Goal: Information Seeking & Learning: Learn about a topic

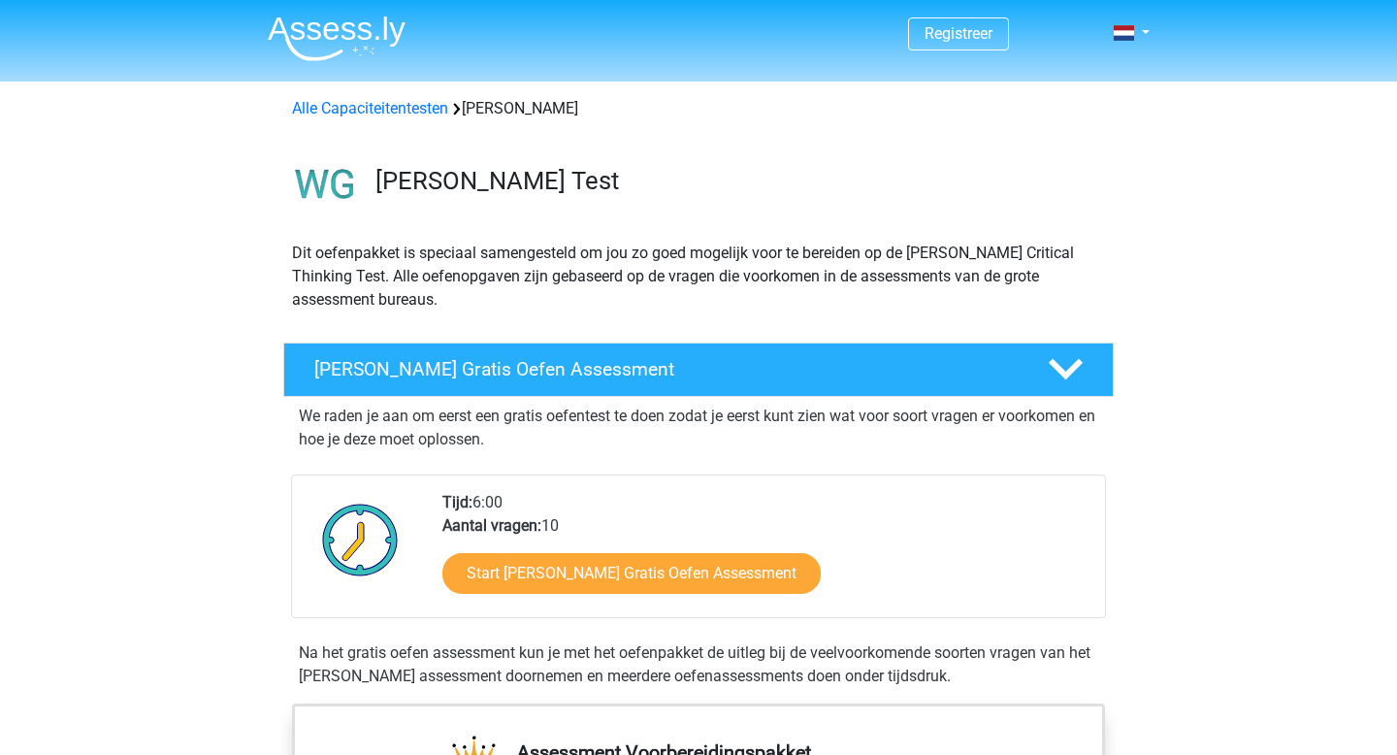
scroll to position [75, 0]
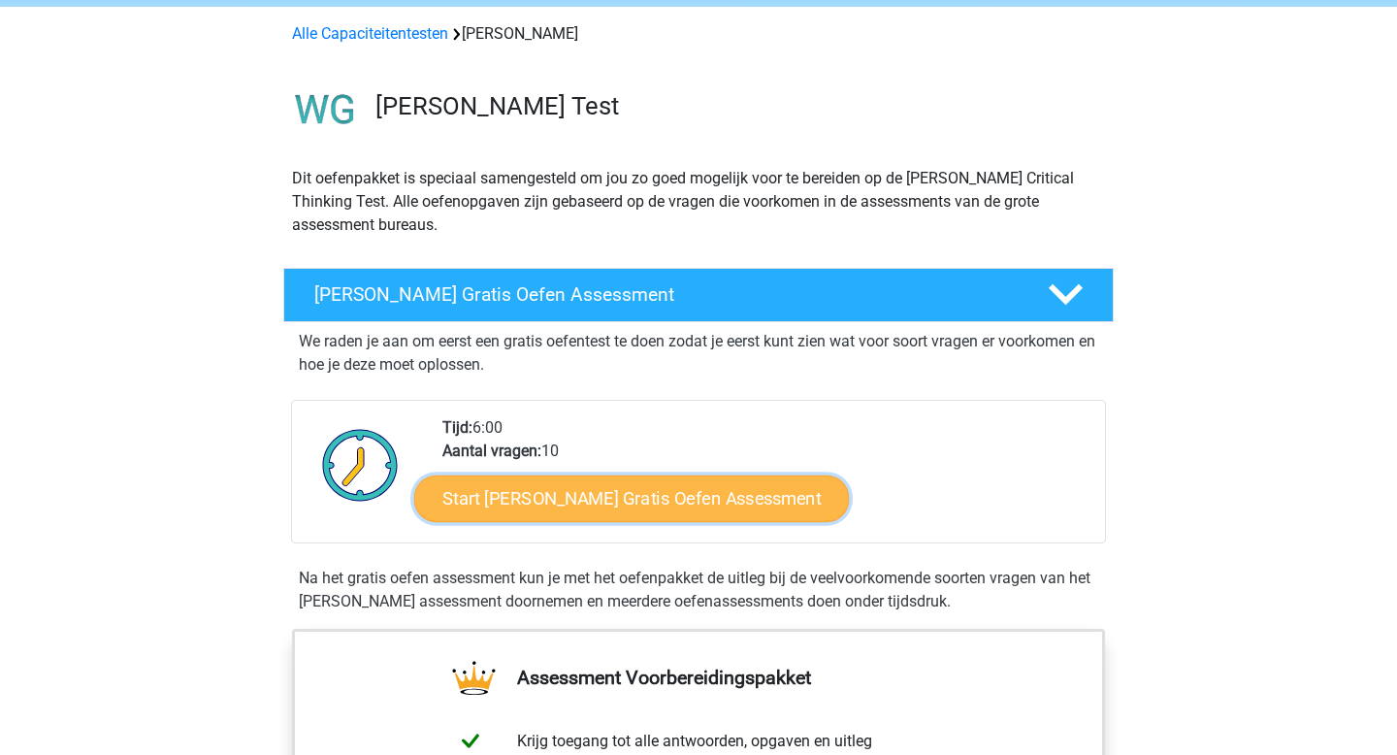
click at [614, 494] on link "Start Watson Glaser Gratis Oefen Assessment" at bounding box center [632, 499] width 436 height 47
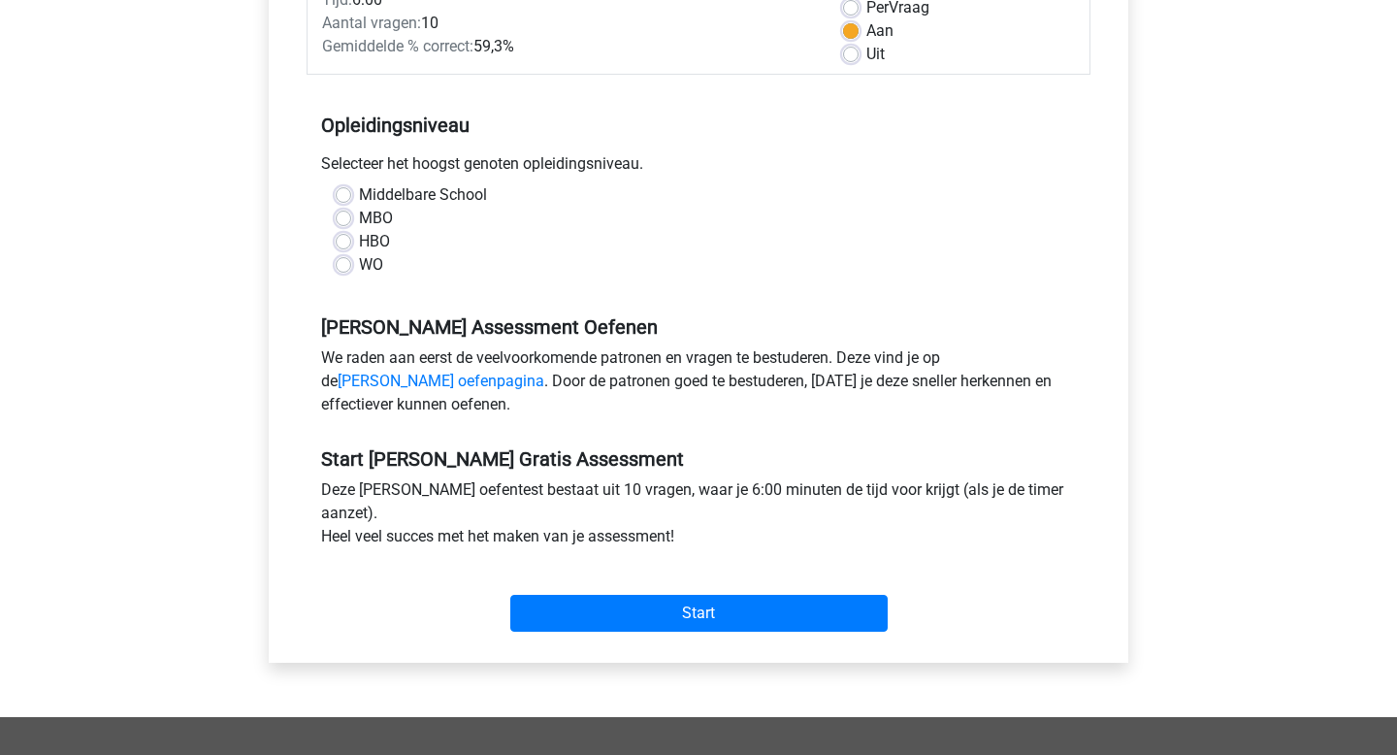
scroll to position [323, 0]
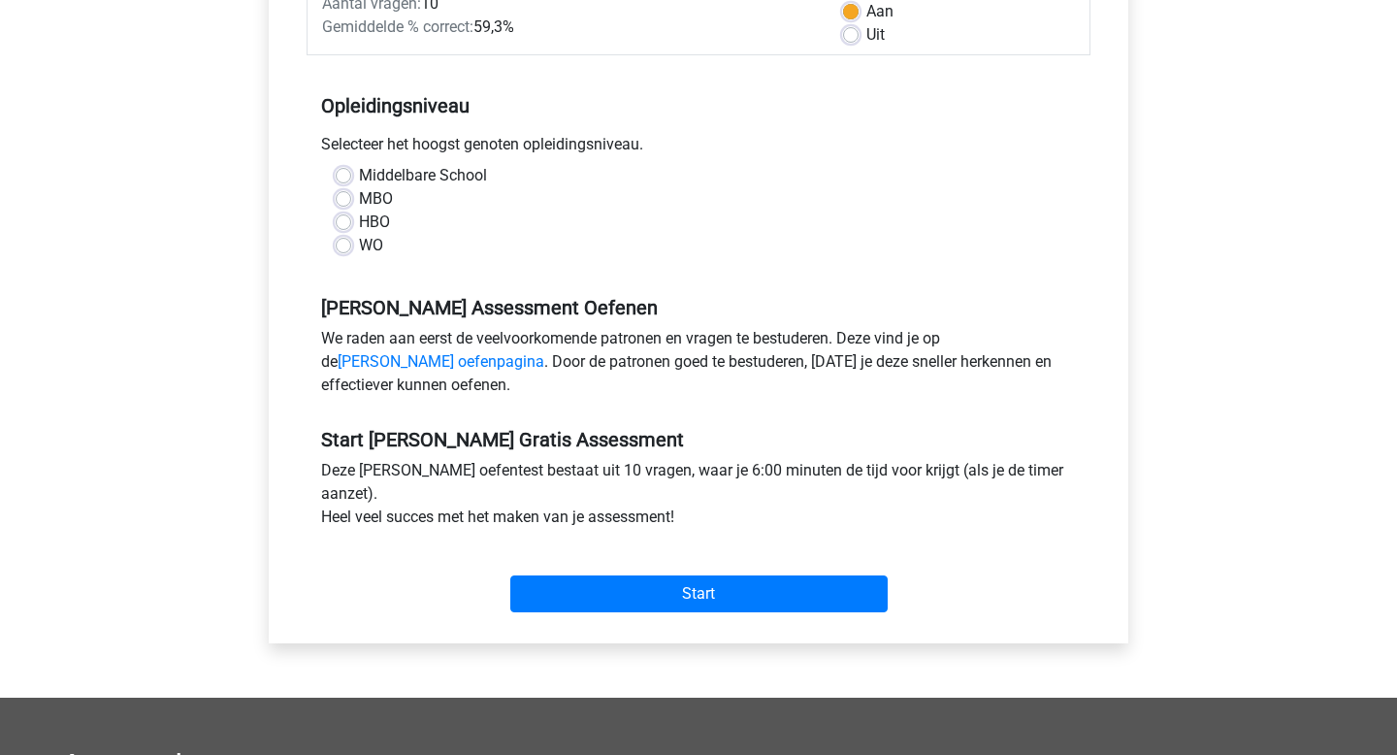
click at [363, 243] on label "WO" at bounding box center [371, 245] width 24 height 23
click at [351, 243] on input "WO" at bounding box center [344, 243] width 16 height 19
radio input "true"
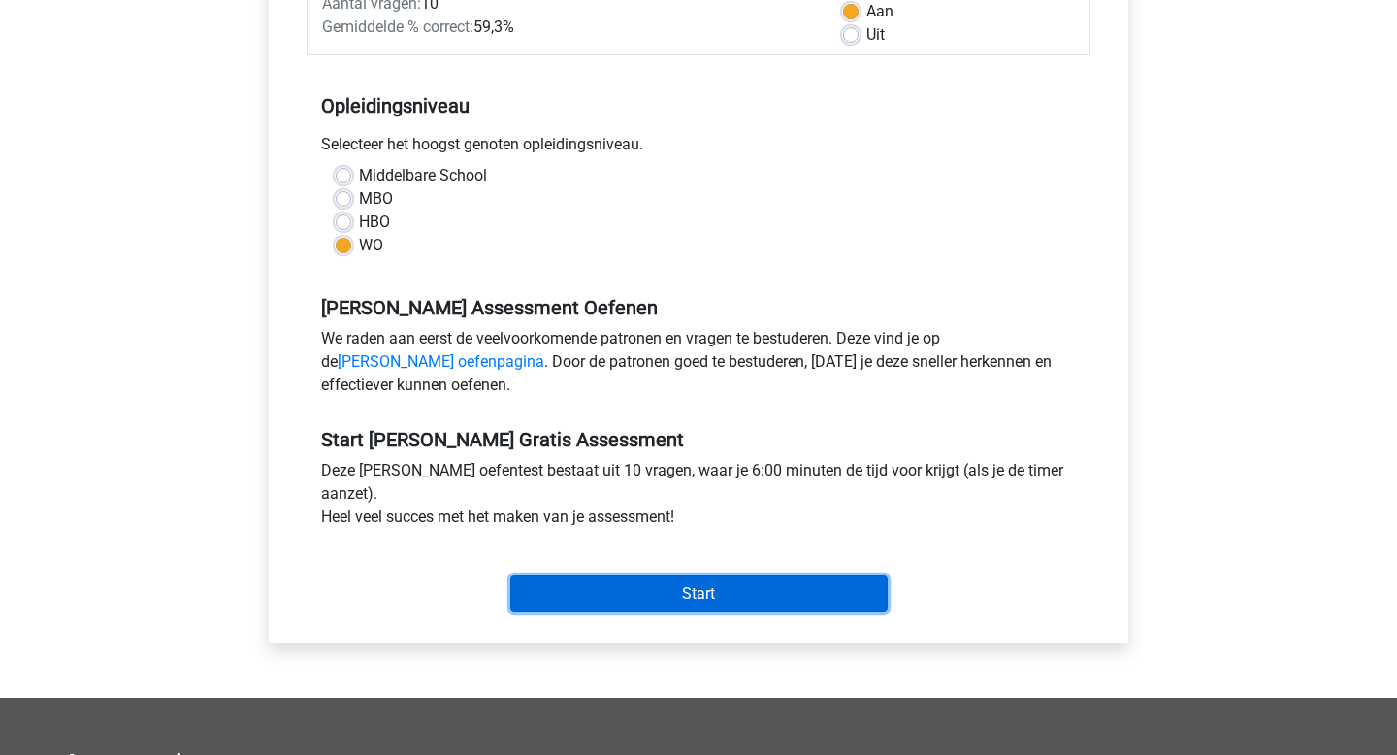
click at [561, 590] on input "Start" at bounding box center [699, 593] width 378 height 37
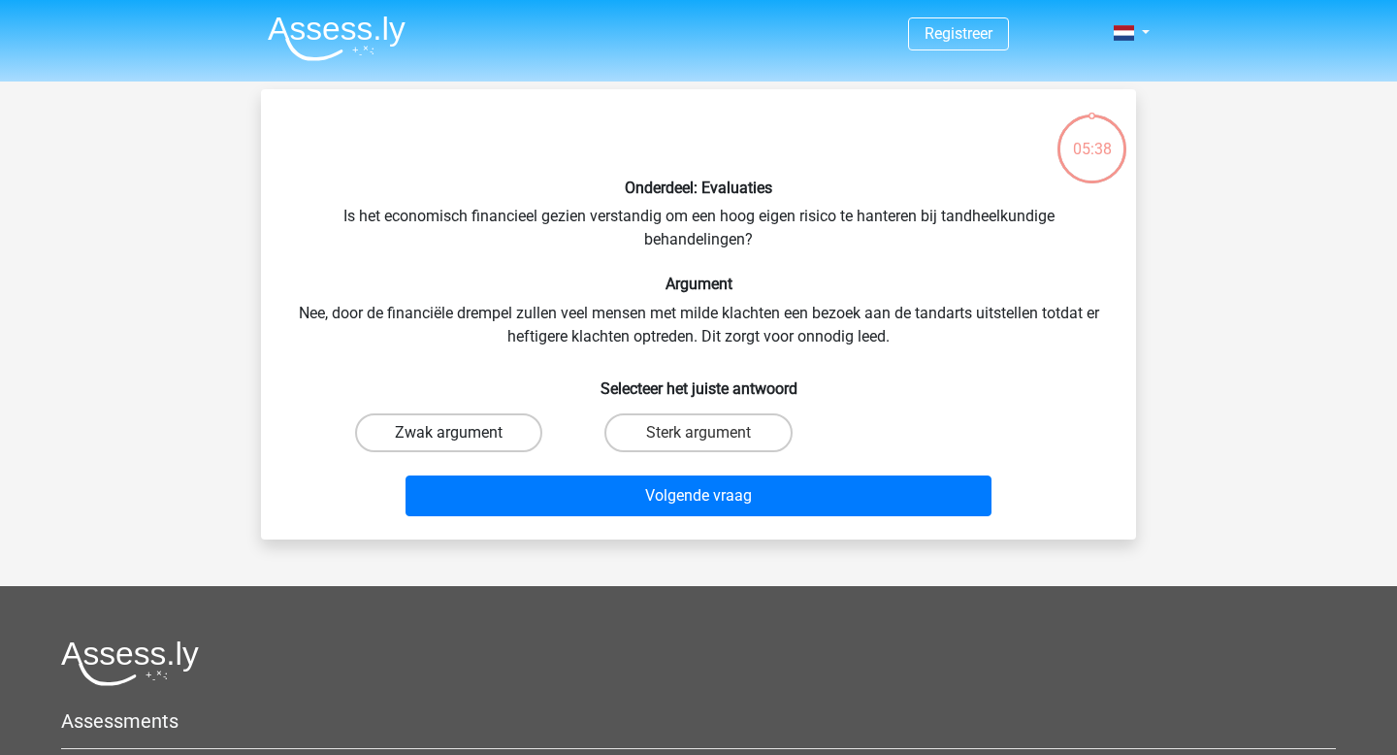
click at [502, 426] on label "Zwak argument" at bounding box center [448, 432] width 187 height 39
click at [462, 433] on input "Zwak argument" at bounding box center [455, 439] width 13 height 13
radio input "true"
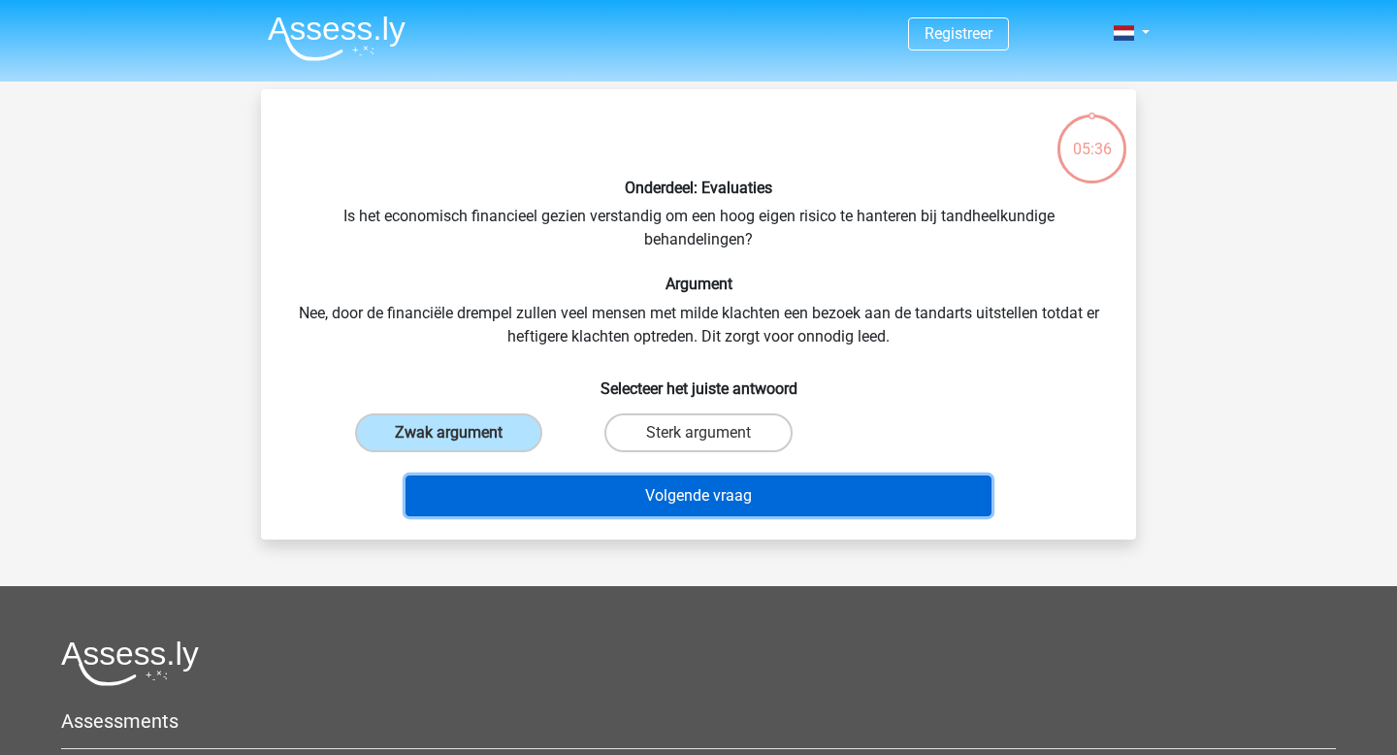
click at [606, 515] on button "Volgende vraag" at bounding box center [699, 496] width 587 height 41
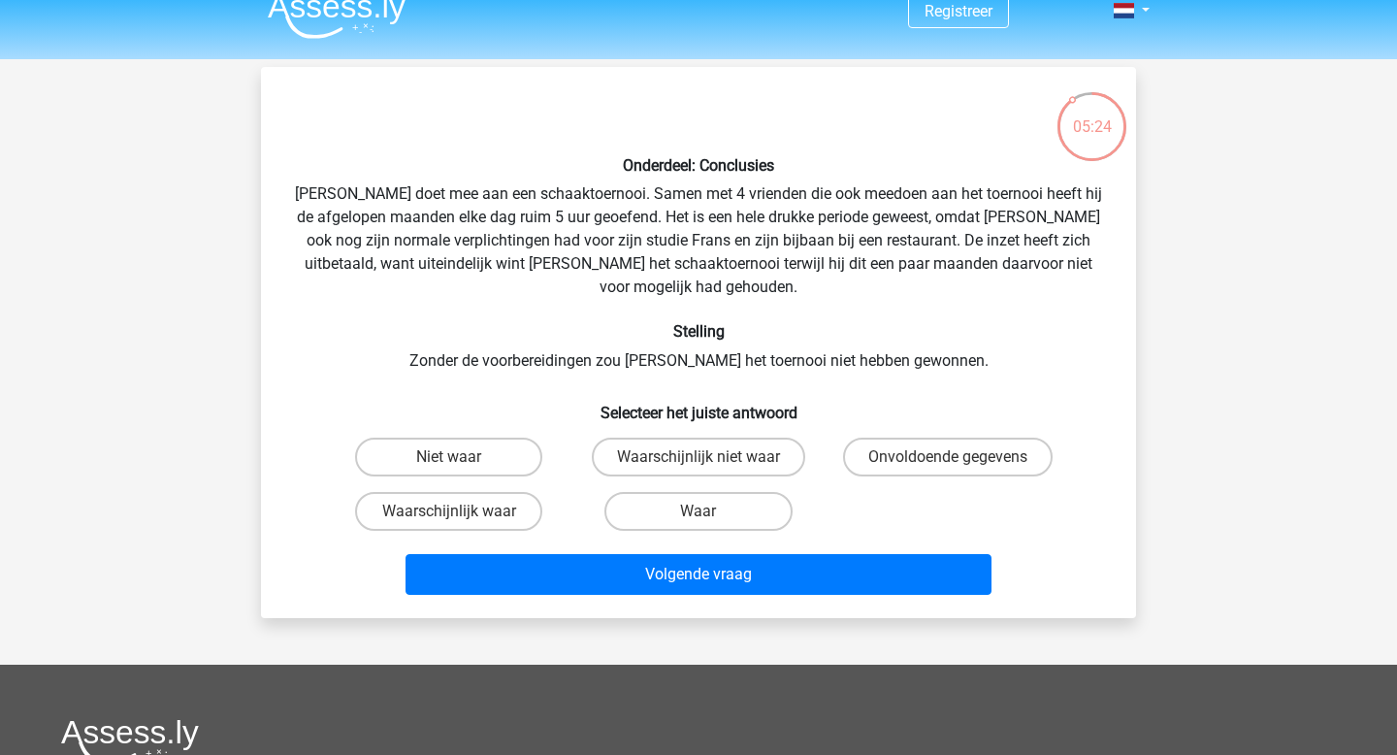
scroll to position [21, 0]
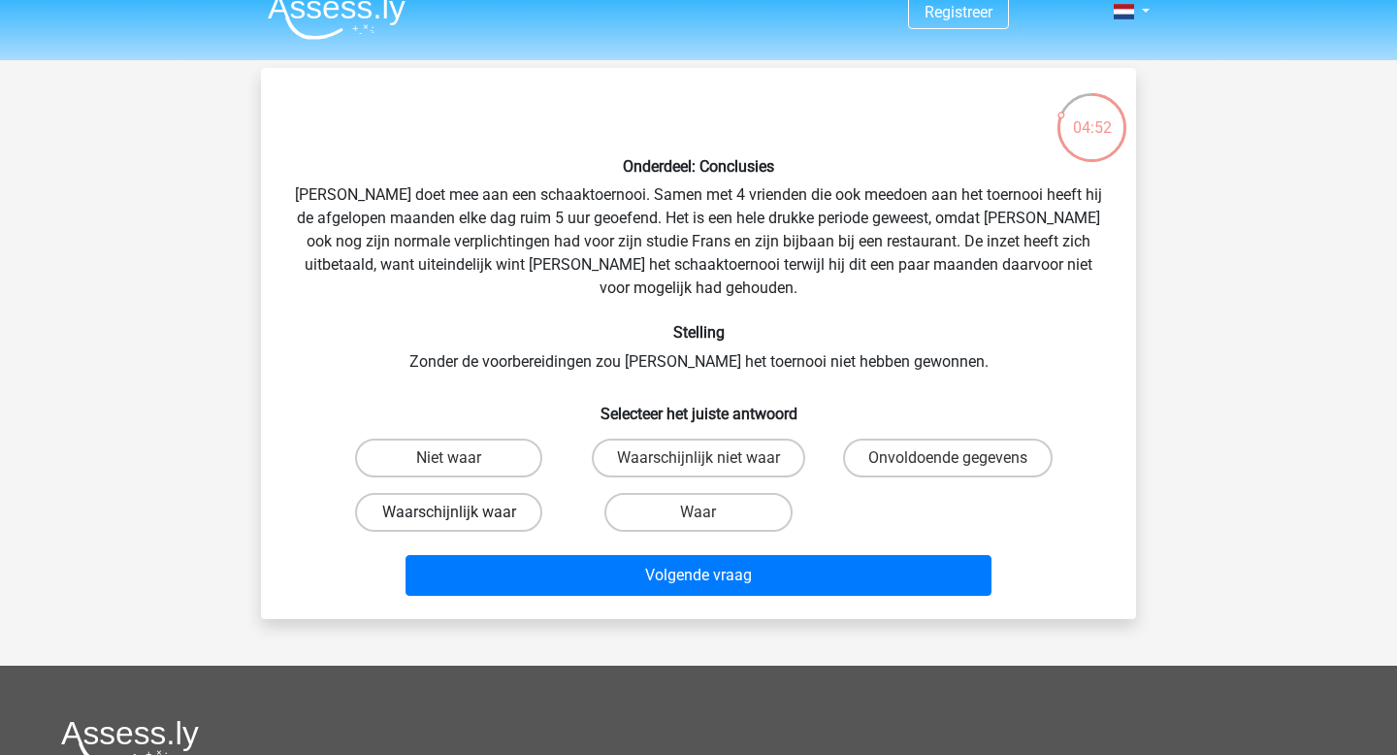
click at [503, 499] on label "Waarschijnlijk waar" at bounding box center [448, 512] width 187 height 39
click at [462, 512] on input "Waarschijnlijk waar" at bounding box center [455, 518] width 13 height 13
radio input "true"
click at [932, 442] on label "Onvoldoende gegevens" at bounding box center [948, 458] width 210 height 39
click at [948, 458] on input "Onvoldoende gegevens" at bounding box center [954, 464] width 13 height 13
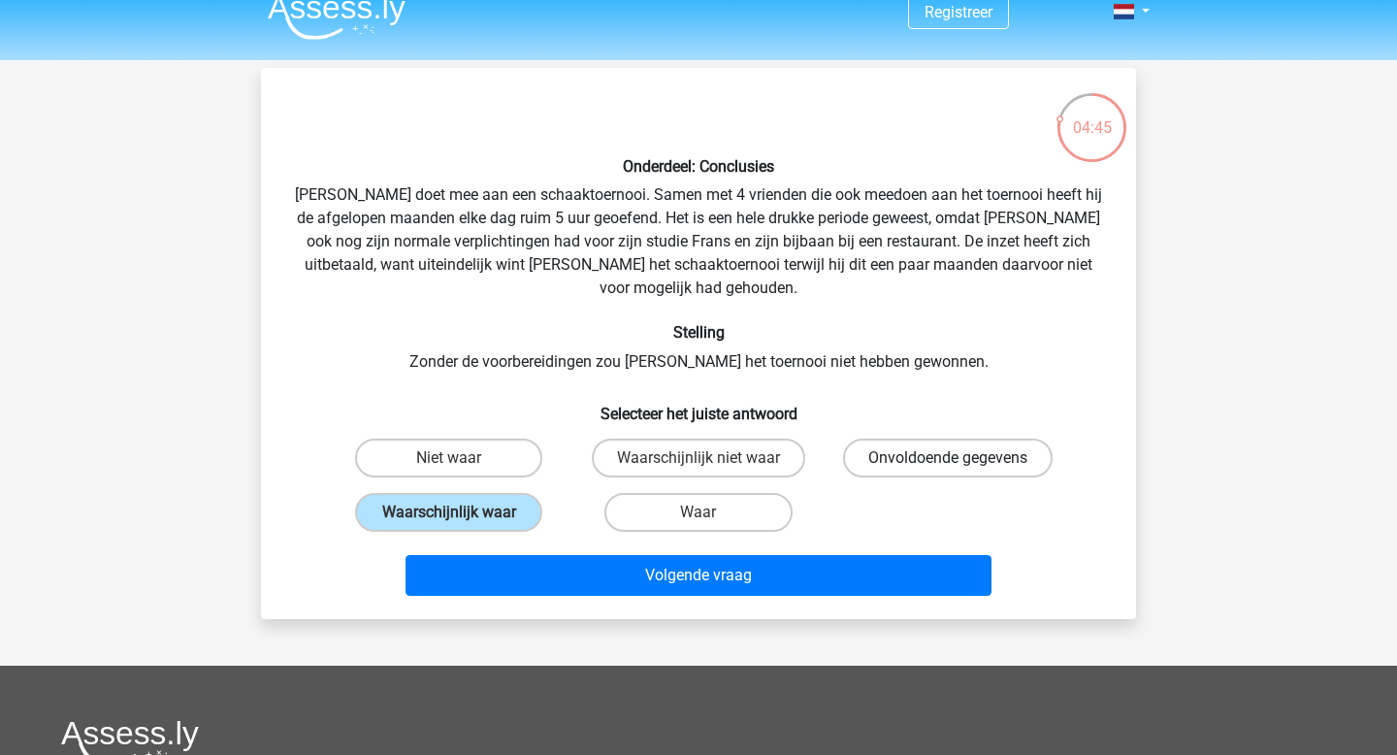
radio input "true"
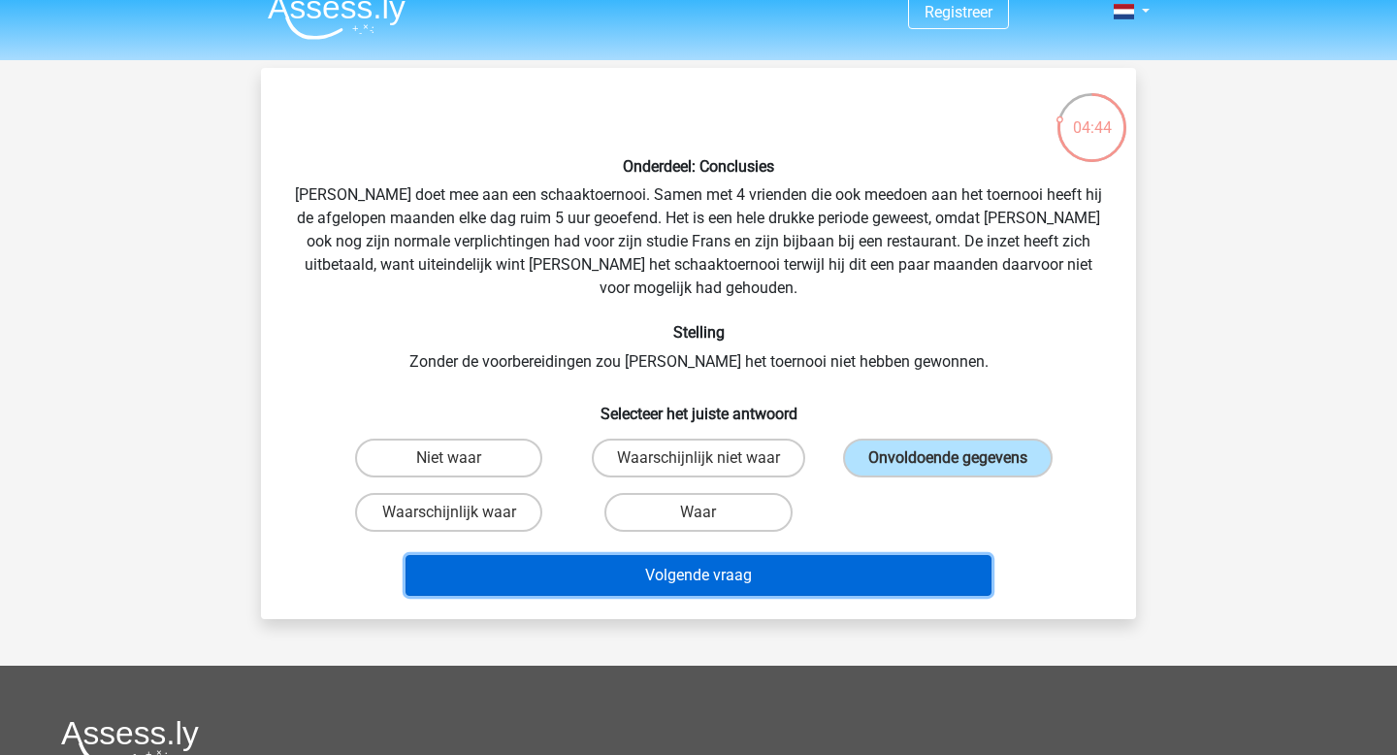
click at [896, 555] on button "Volgende vraag" at bounding box center [699, 575] width 587 height 41
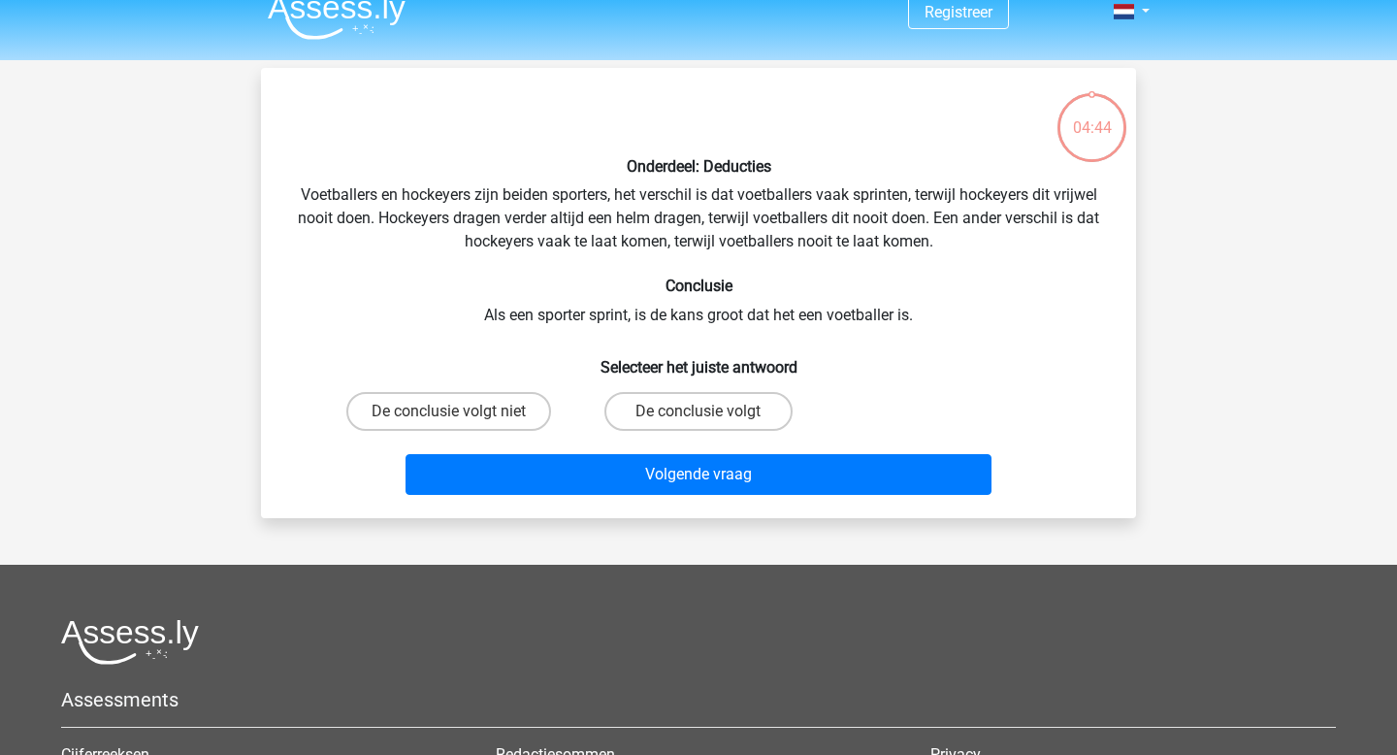
scroll to position [89, 0]
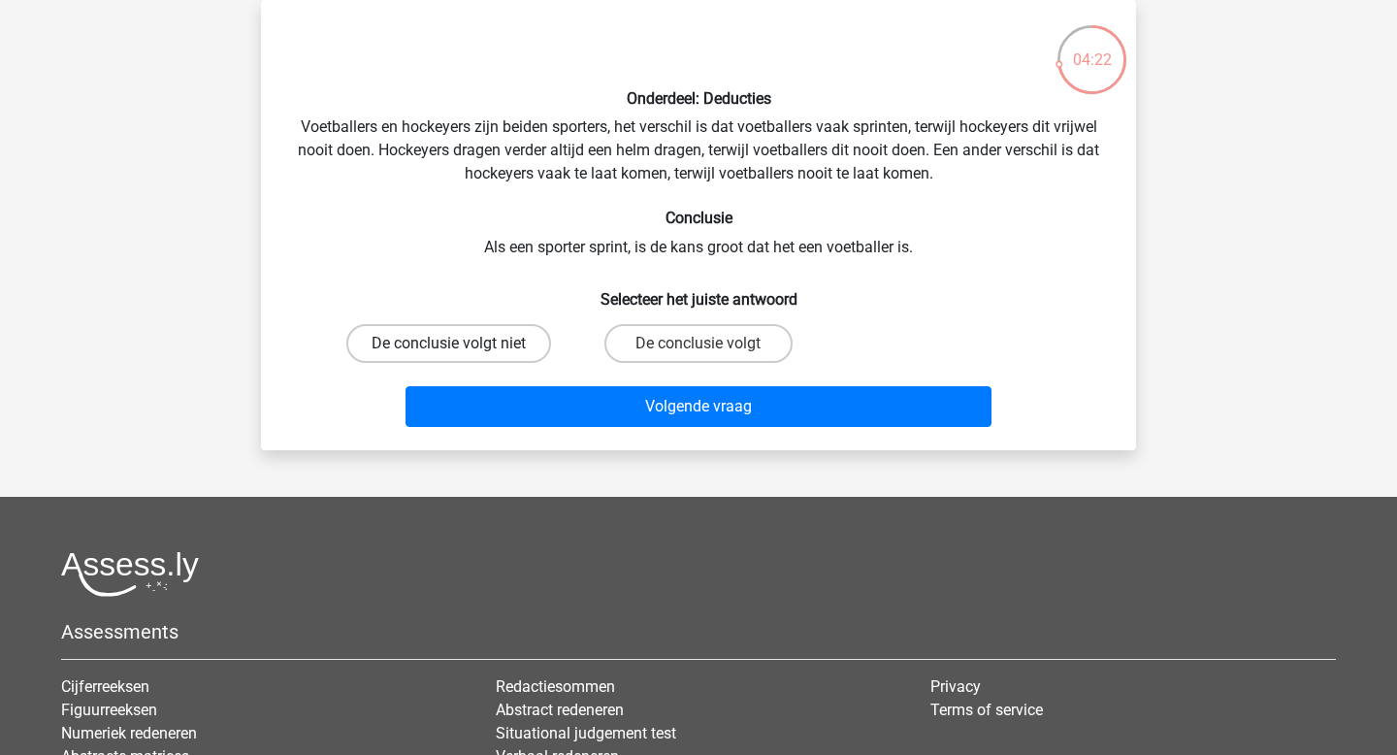
click at [520, 345] on label "De conclusie volgt niet" at bounding box center [448, 343] width 205 height 39
click at [462, 345] on input "De conclusie volgt niet" at bounding box center [455, 350] width 13 height 13
radio input "true"
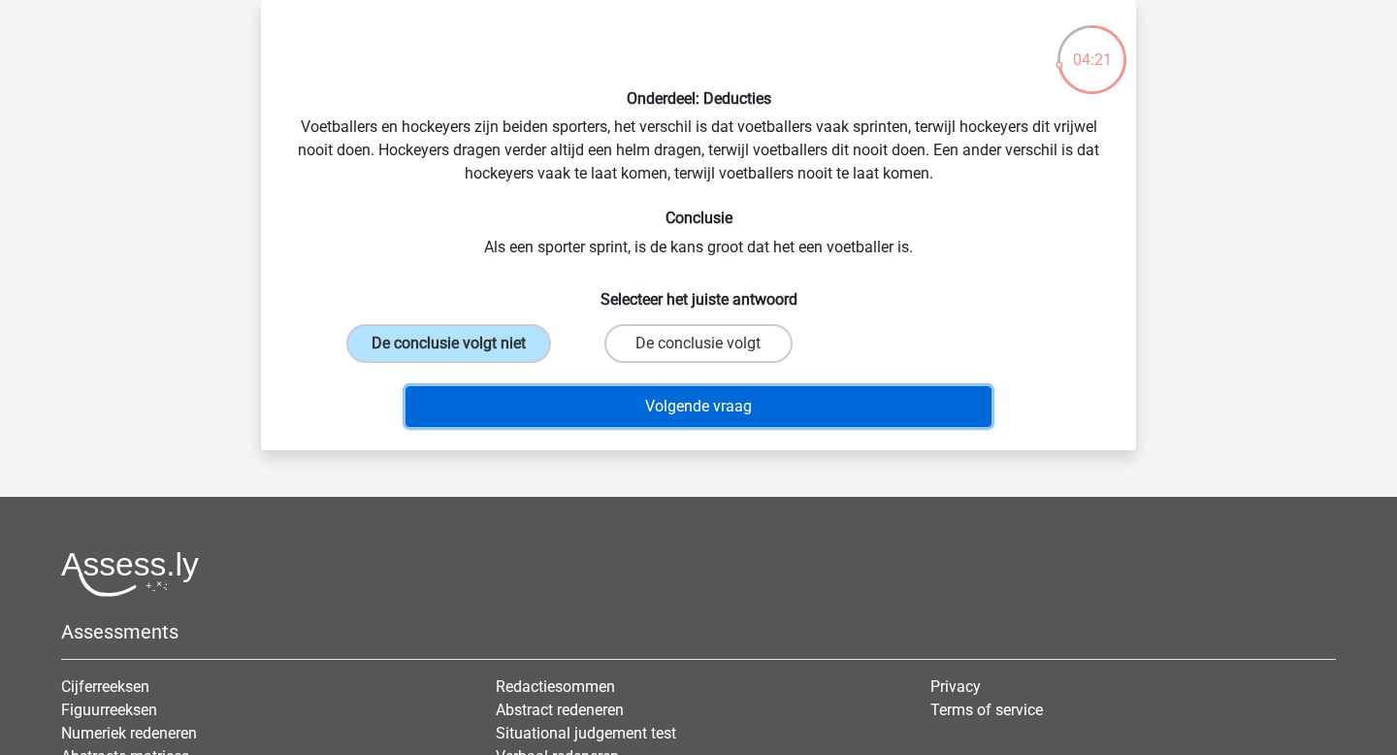
click at [582, 410] on button "Volgende vraag" at bounding box center [699, 406] width 587 height 41
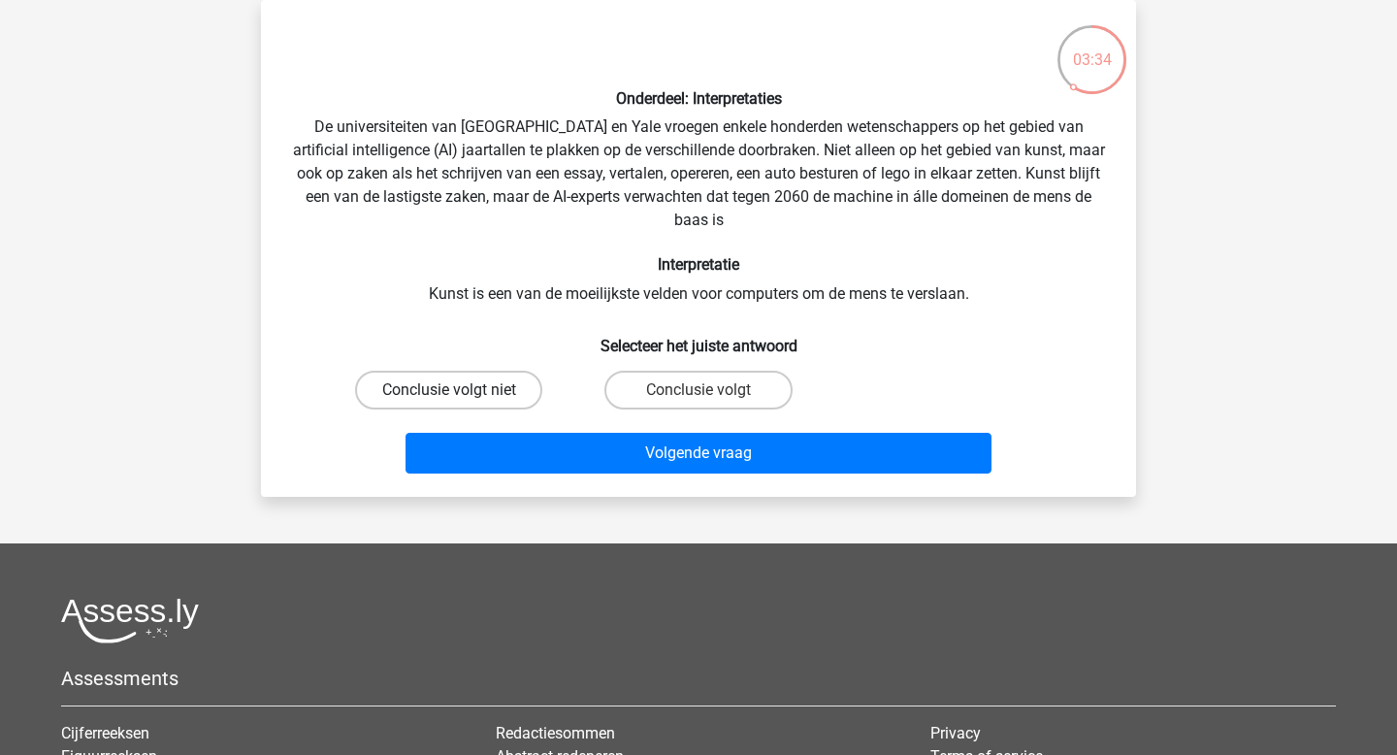
click at [531, 391] on label "Conclusie volgt niet" at bounding box center [448, 390] width 187 height 39
click at [462, 391] on input "Conclusie volgt niet" at bounding box center [455, 396] width 13 height 13
radio input "true"
click at [681, 380] on label "Conclusie volgt" at bounding box center [698, 390] width 187 height 39
click at [699, 390] on input "Conclusie volgt" at bounding box center [705, 396] width 13 height 13
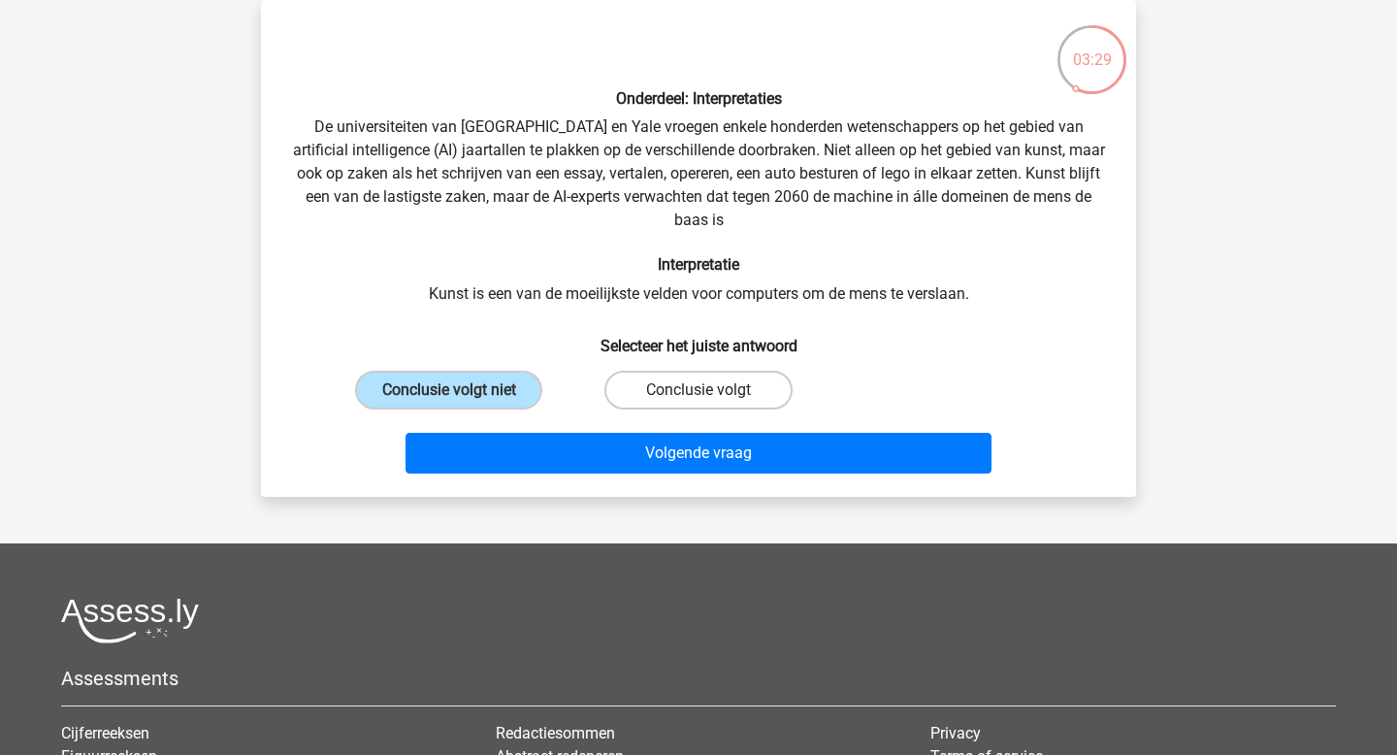
radio input "true"
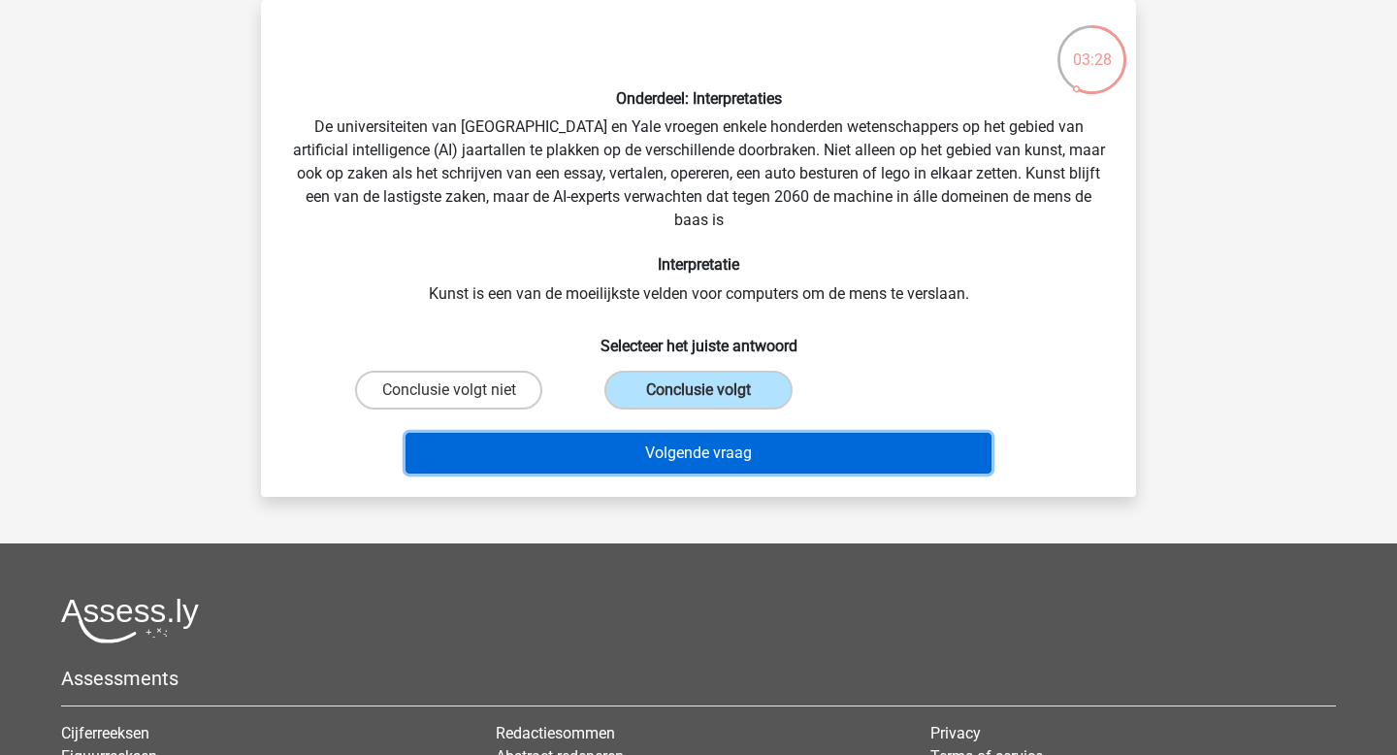
click at [684, 455] on button "Volgende vraag" at bounding box center [699, 453] width 587 height 41
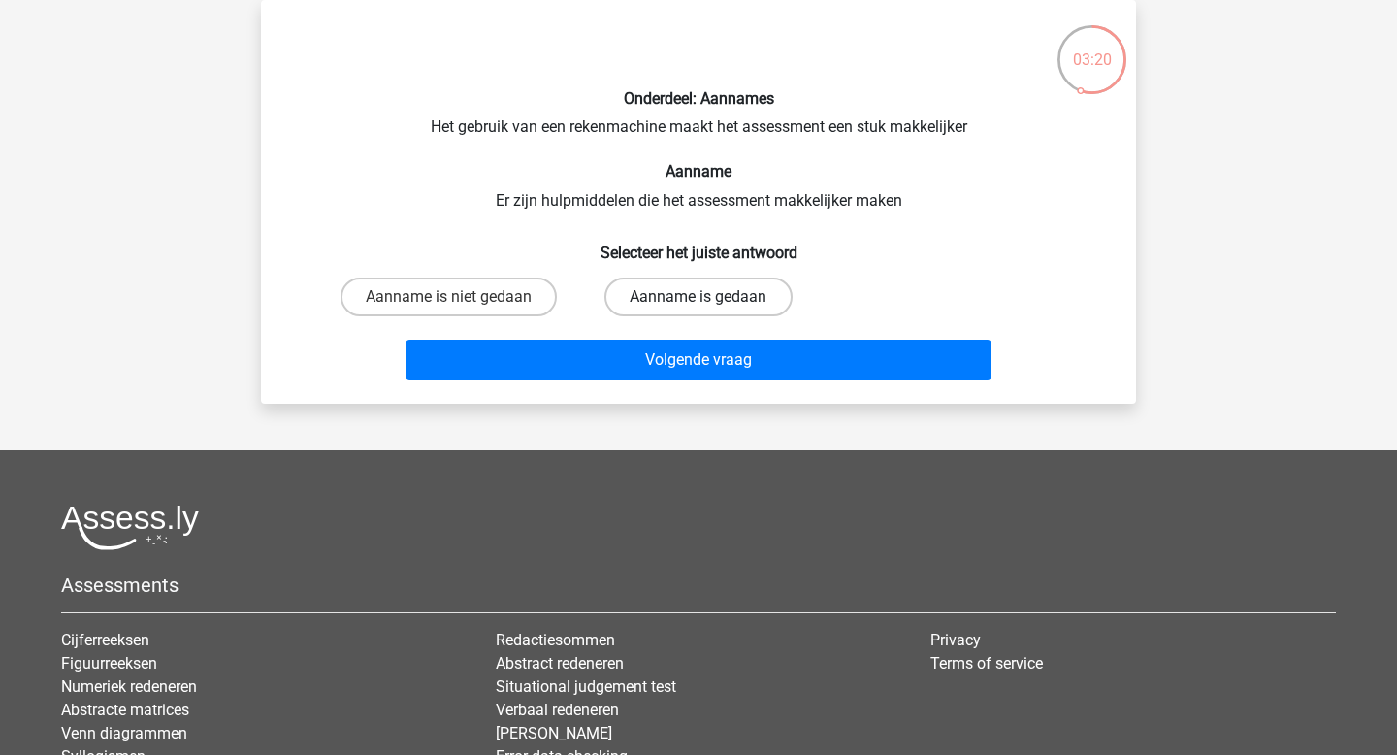
click at [724, 291] on label "Aanname is gedaan" at bounding box center [698, 297] width 187 height 39
click at [711, 297] on input "Aanname is gedaan" at bounding box center [705, 303] width 13 height 13
radio input "true"
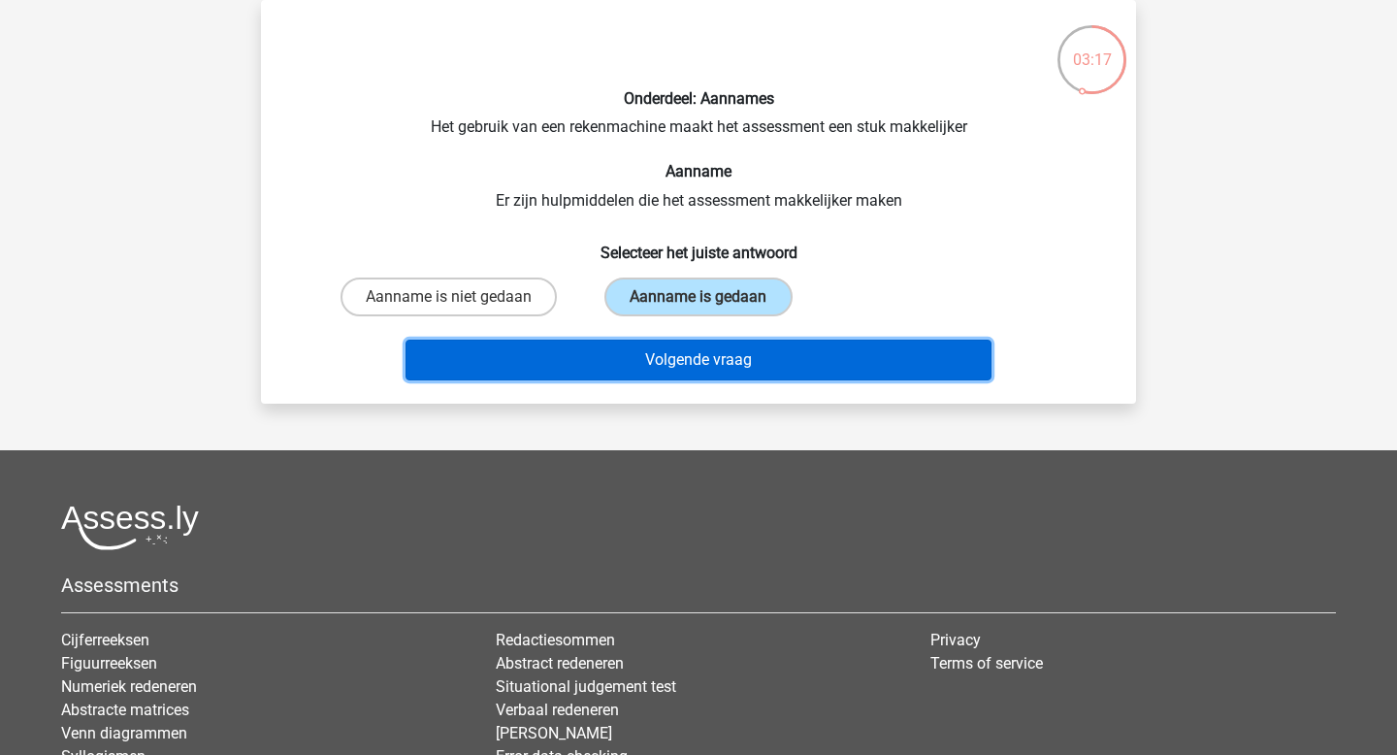
click at [734, 348] on button "Volgende vraag" at bounding box center [699, 360] width 587 height 41
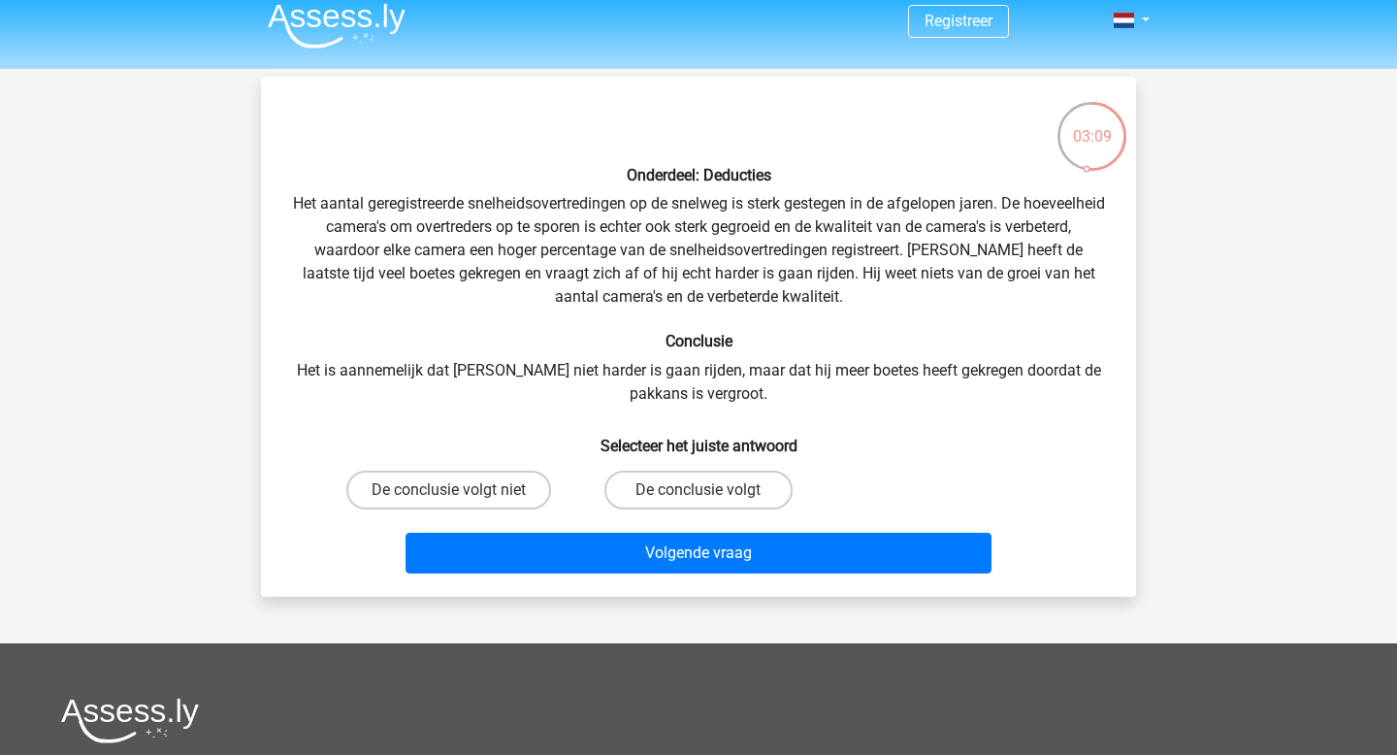
scroll to position [0, 0]
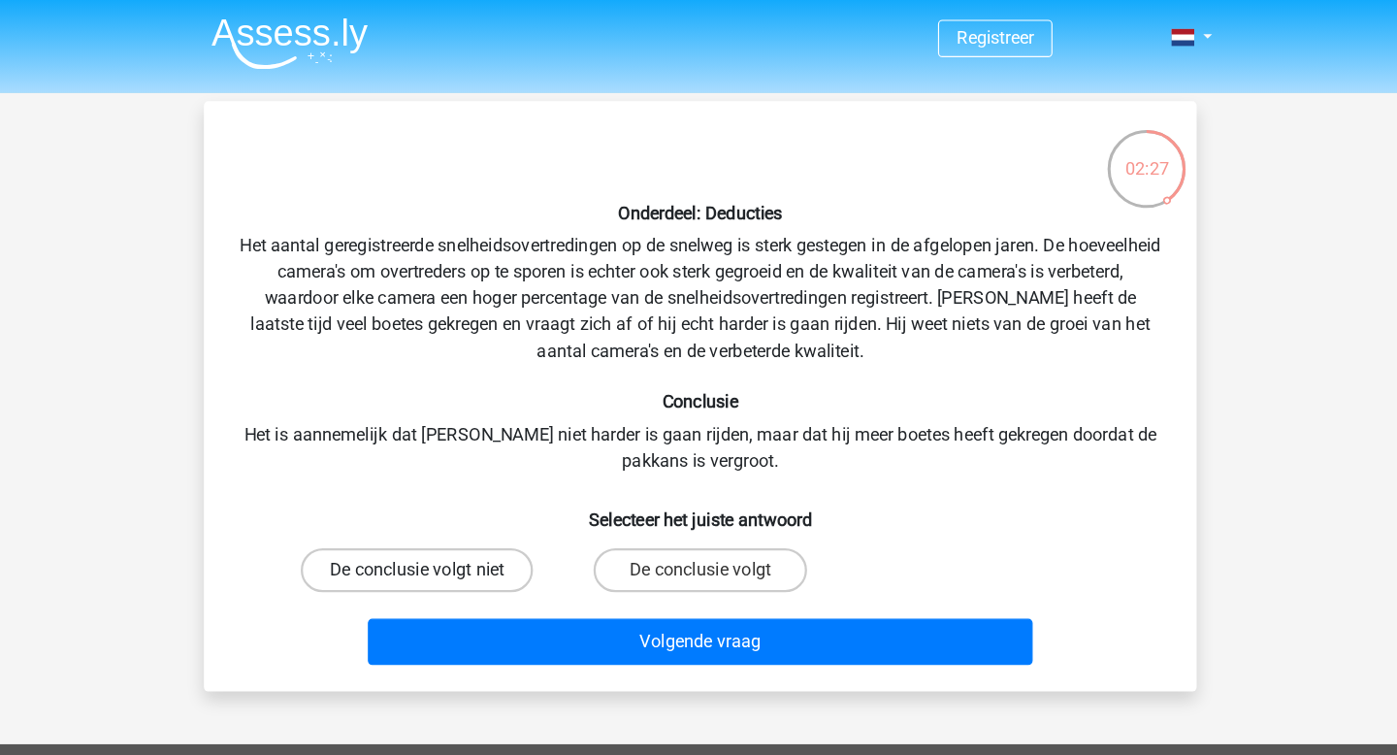
click at [537, 503] on label "De conclusie volgt niet" at bounding box center [448, 502] width 205 height 39
click at [462, 503] on input "De conclusie volgt niet" at bounding box center [455, 509] width 13 height 13
radio input "true"
click at [727, 498] on label "De conclusie volgt" at bounding box center [698, 502] width 187 height 39
click at [711, 503] on input "De conclusie volgt" at bounding box center [705, 509] width 13 height 13
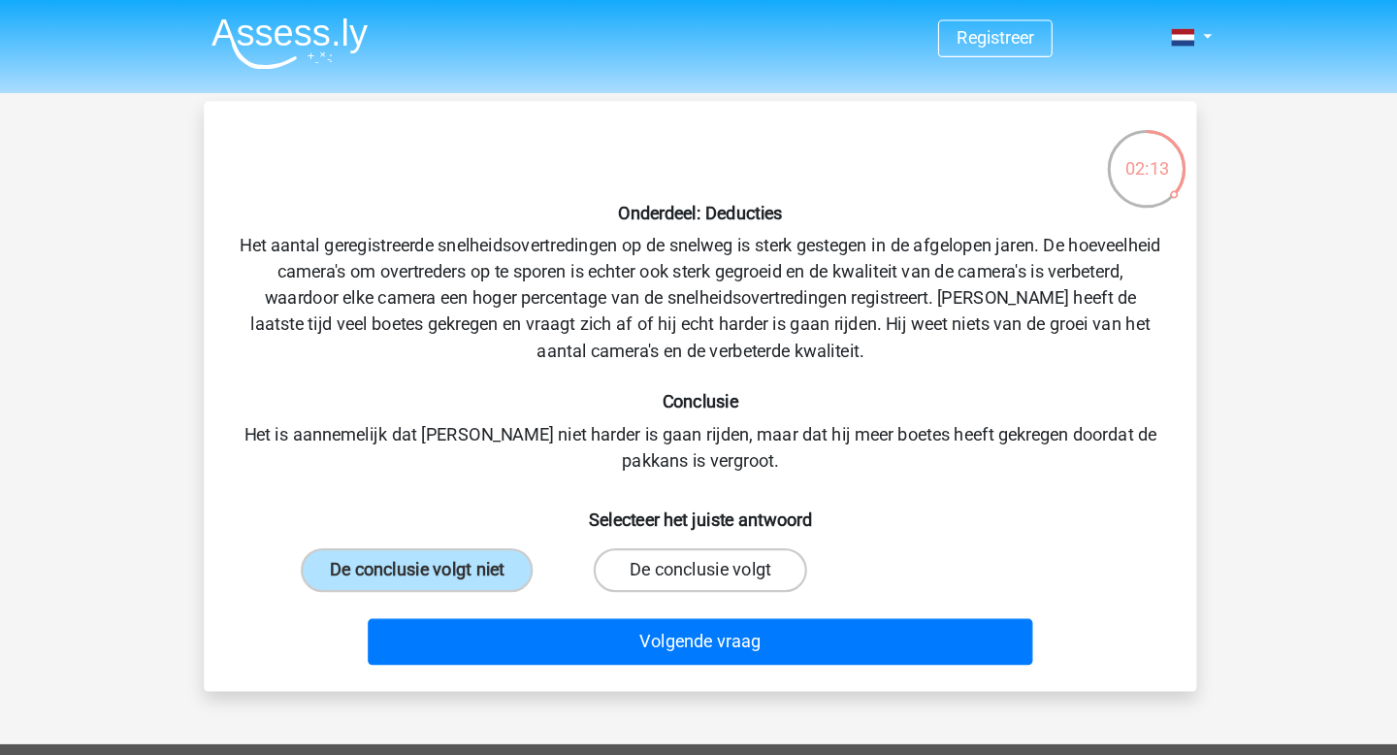
radio input "true"
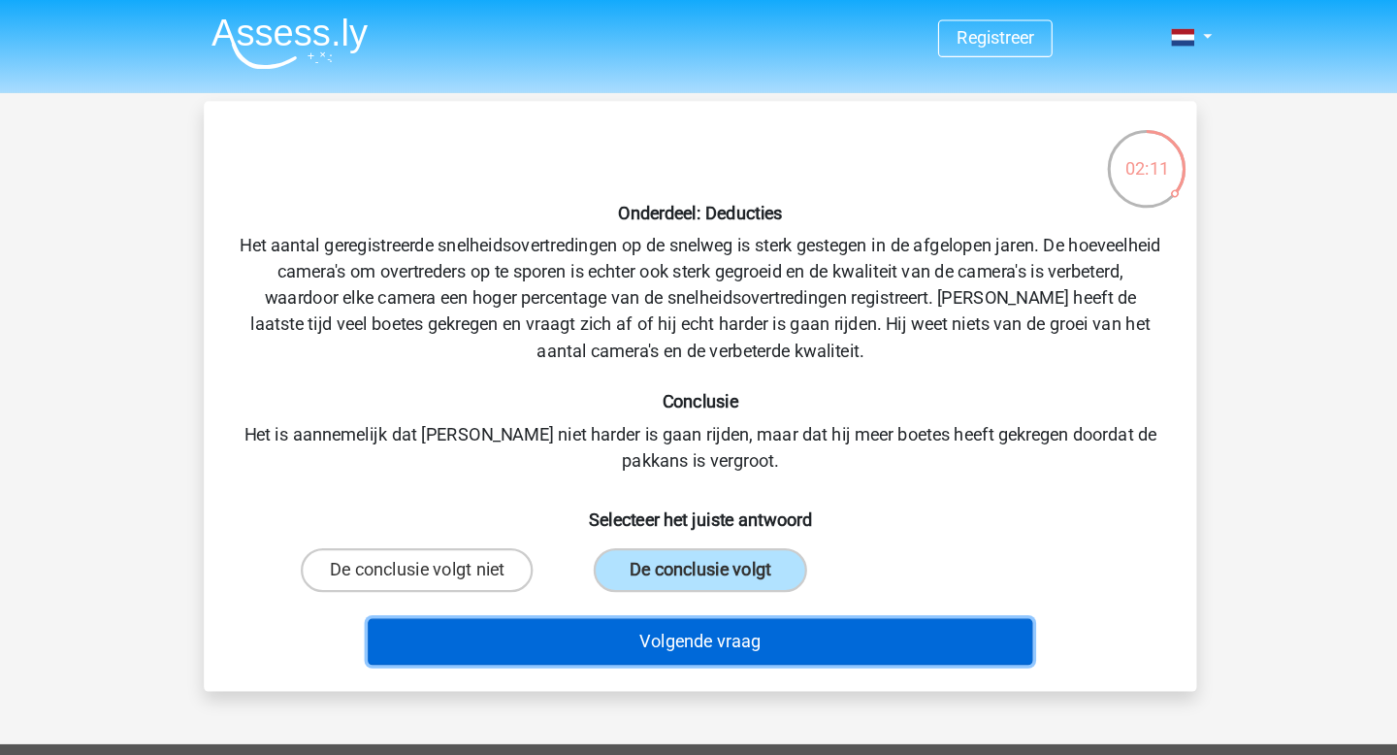
click at [724, 562] on button "Volgende vraag" at bounding box center [699, 565] width 587 height 41
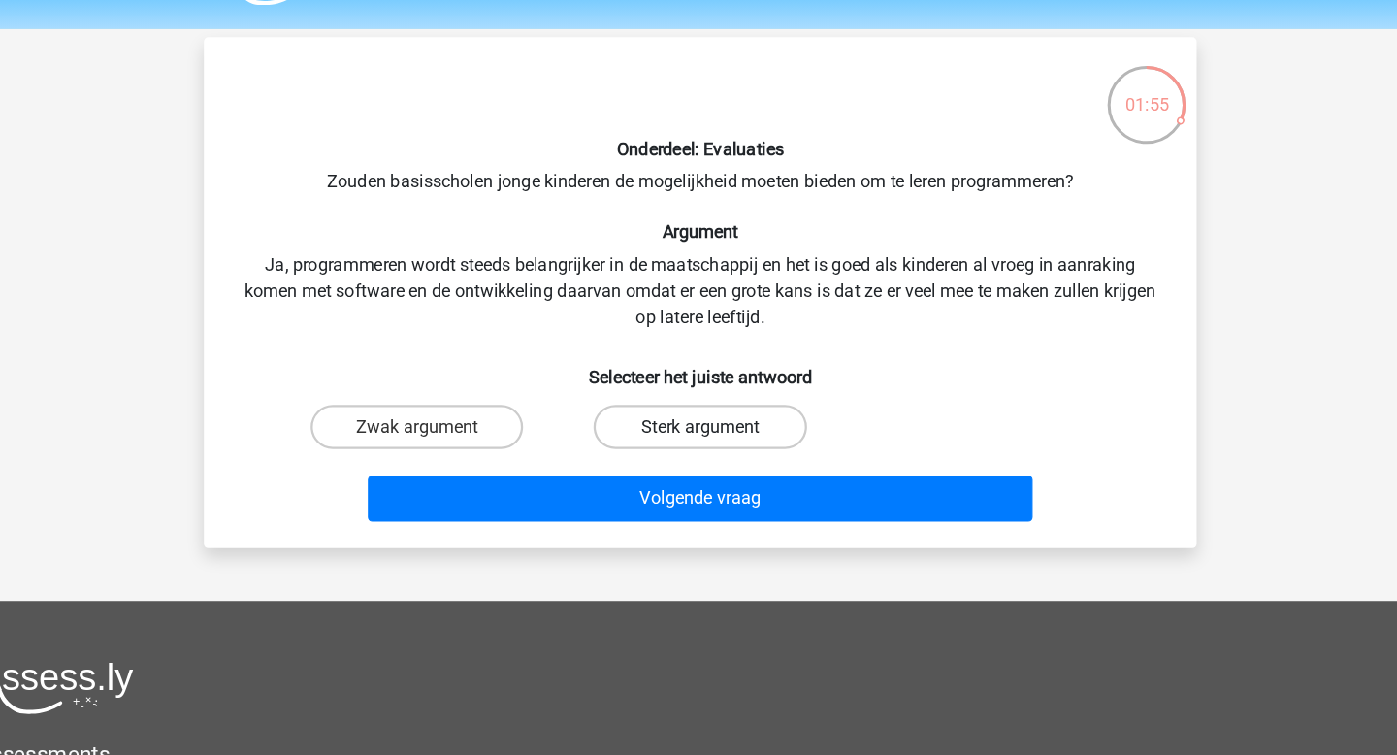
click at [683, 427] on label "Sterk argument" at bounding box center [698, 432] width 187 height 39
click at [699, 433] on input "Sterk argument" at bounding box center [705, 439] width 13 height 13
radio input "true"
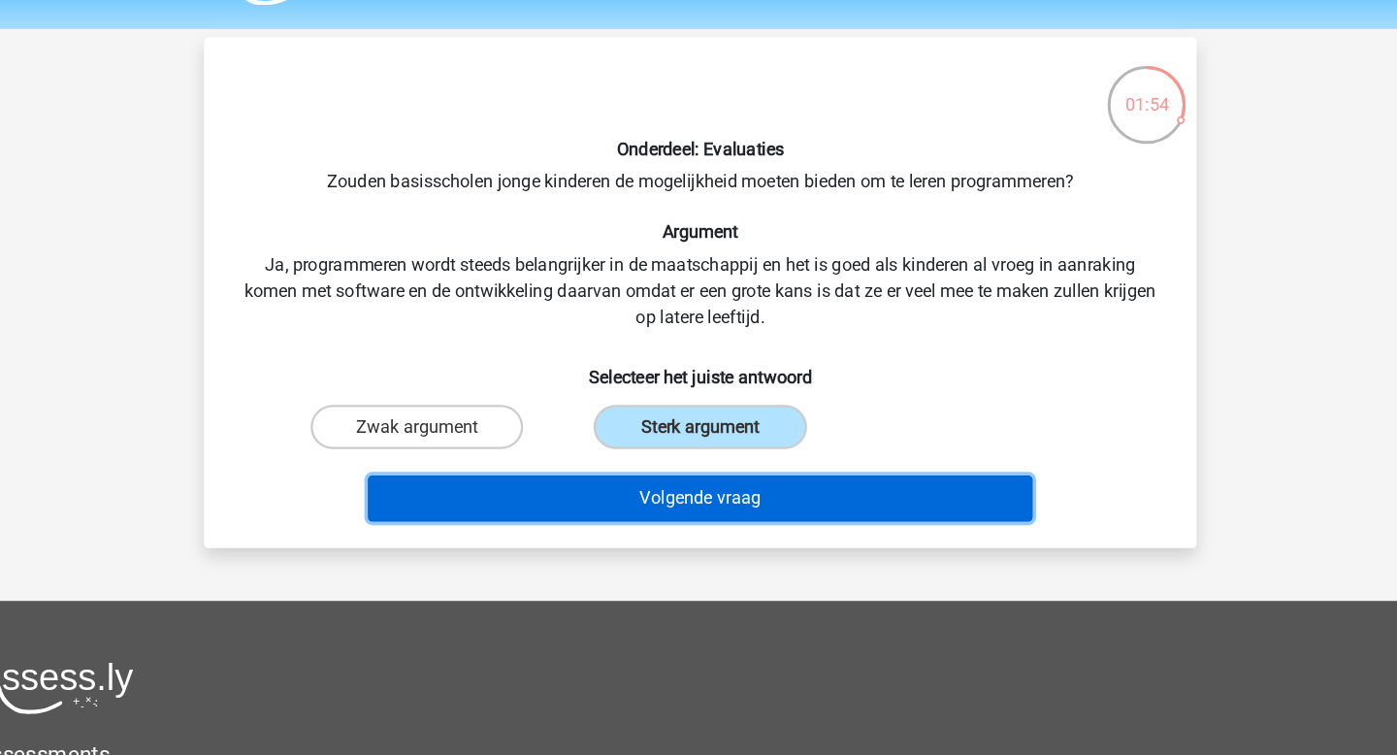
click at [694, 489] on button "Volgende vraag" at bounding box center [699, 496] width 587 height 41
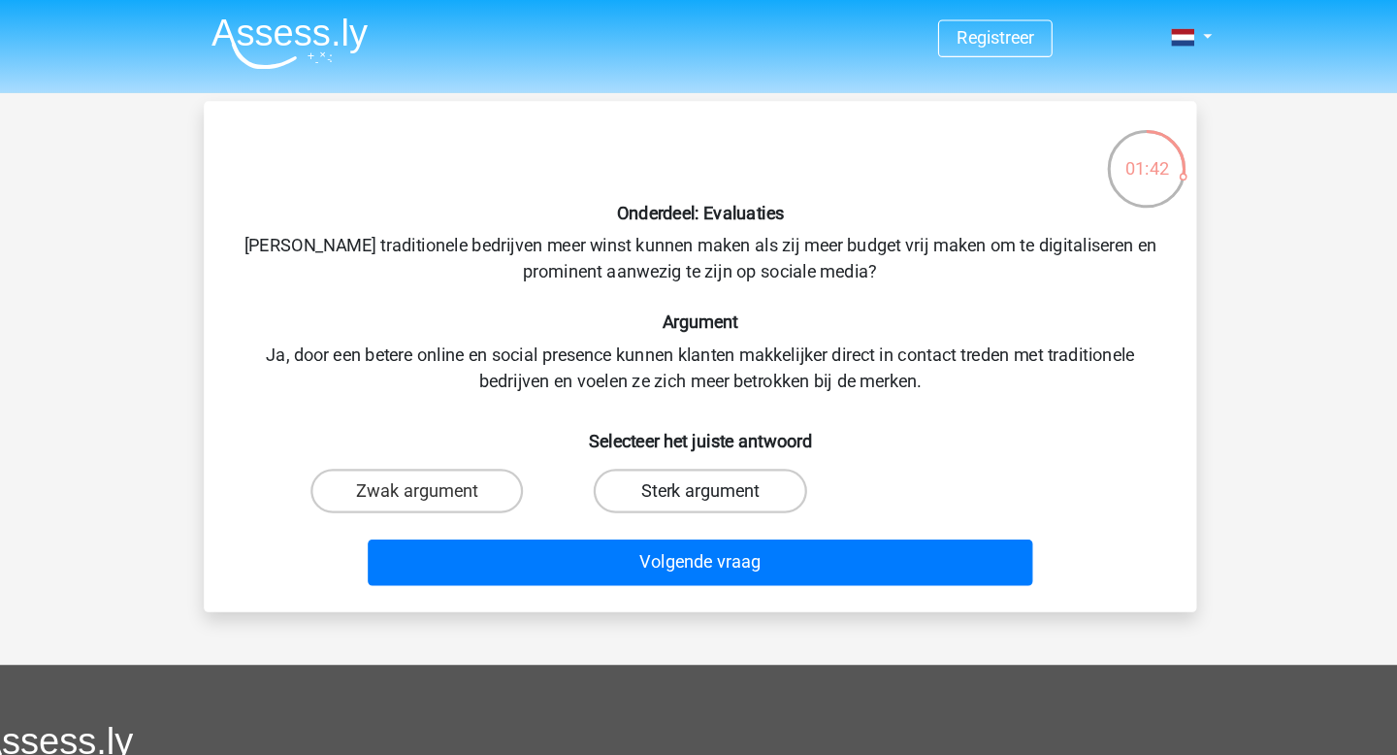
click at [690, 424] on label "Sterk argument" at bounding box center [698, 432] width 187 height 39
click at [699, 433] on input "Sterk argument" at bounding box center [705, 439] width 13 height 13
radio input "true"
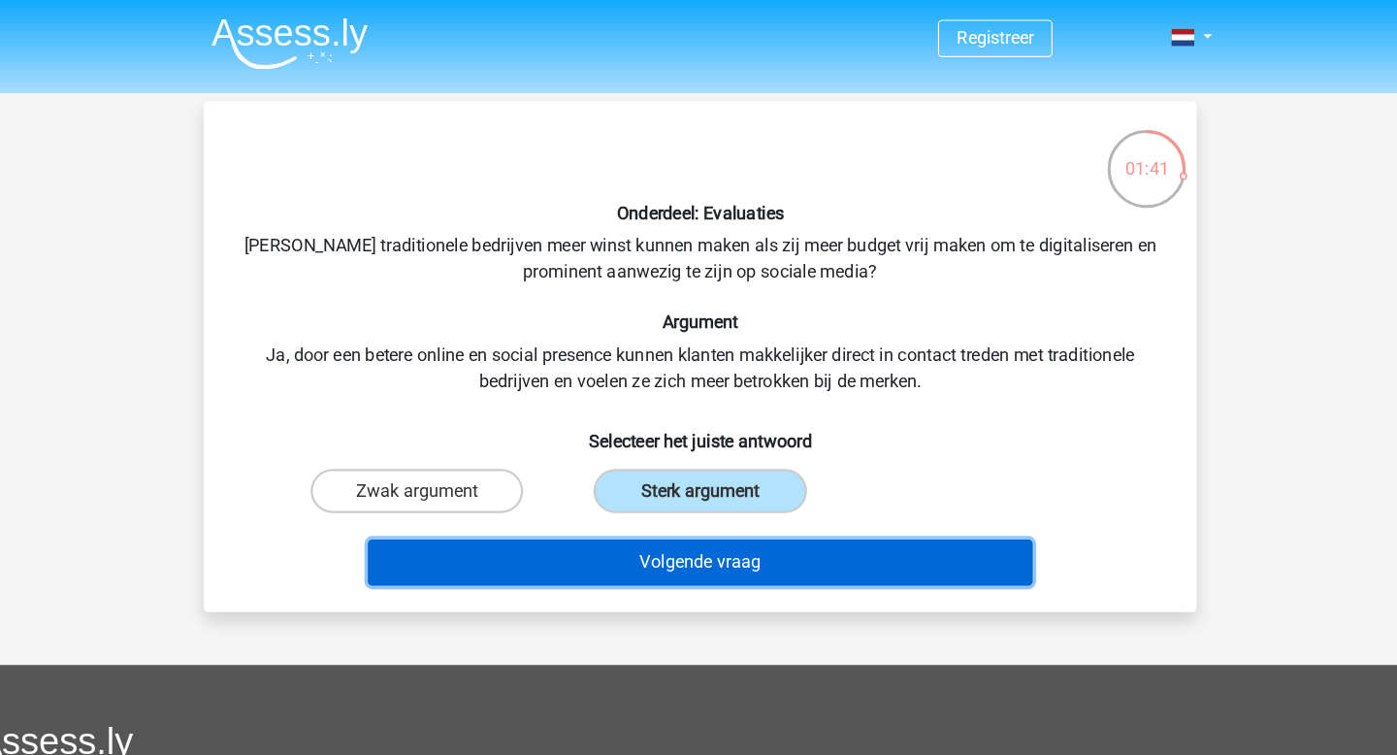
click at [702, 481] on button "Volgende vraag" at bounding box center [699, 496] width 587 height 41
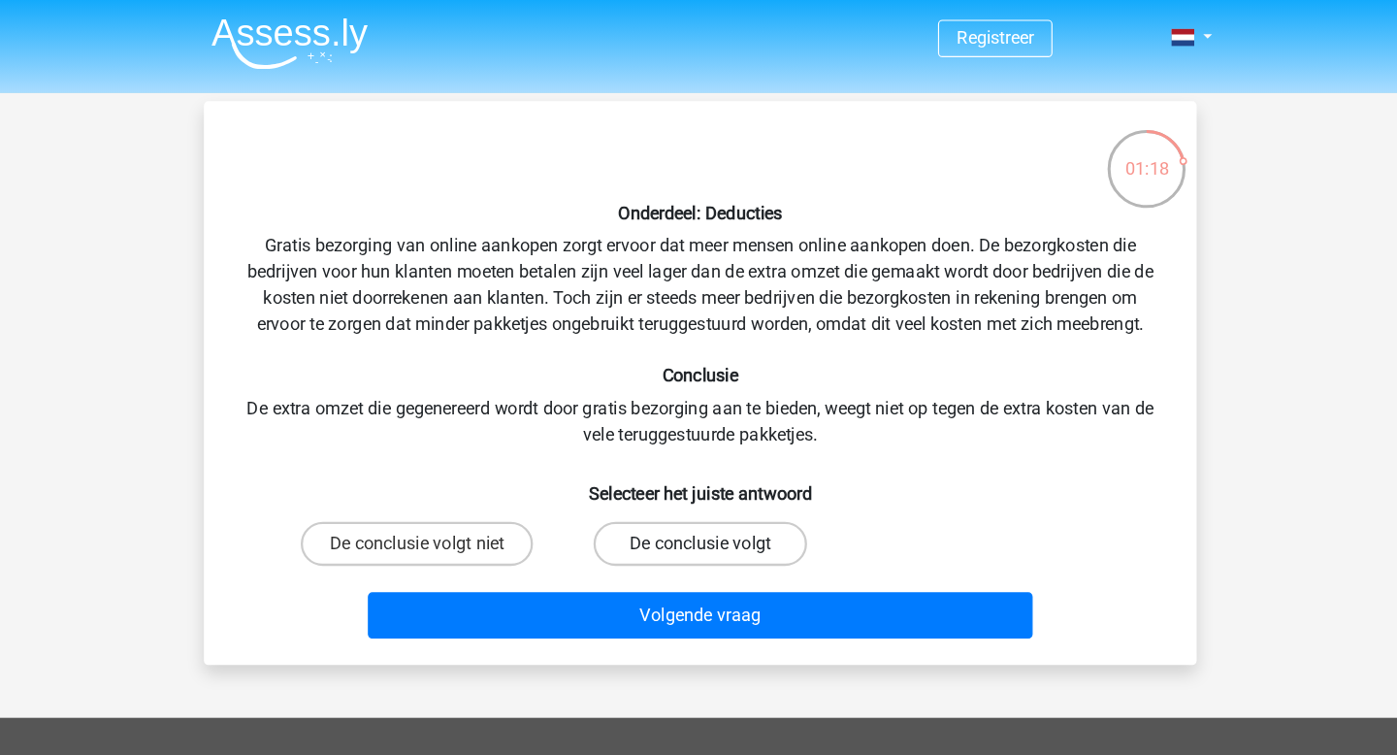
click at [731, 474] on label "De conclusie volgt" at bounding box center [698, 479] width 187 height 39
click at [711, 479] on input "De conclusie volgt" at bounding box center [705, 485] width 13 height 13
radio input "true"
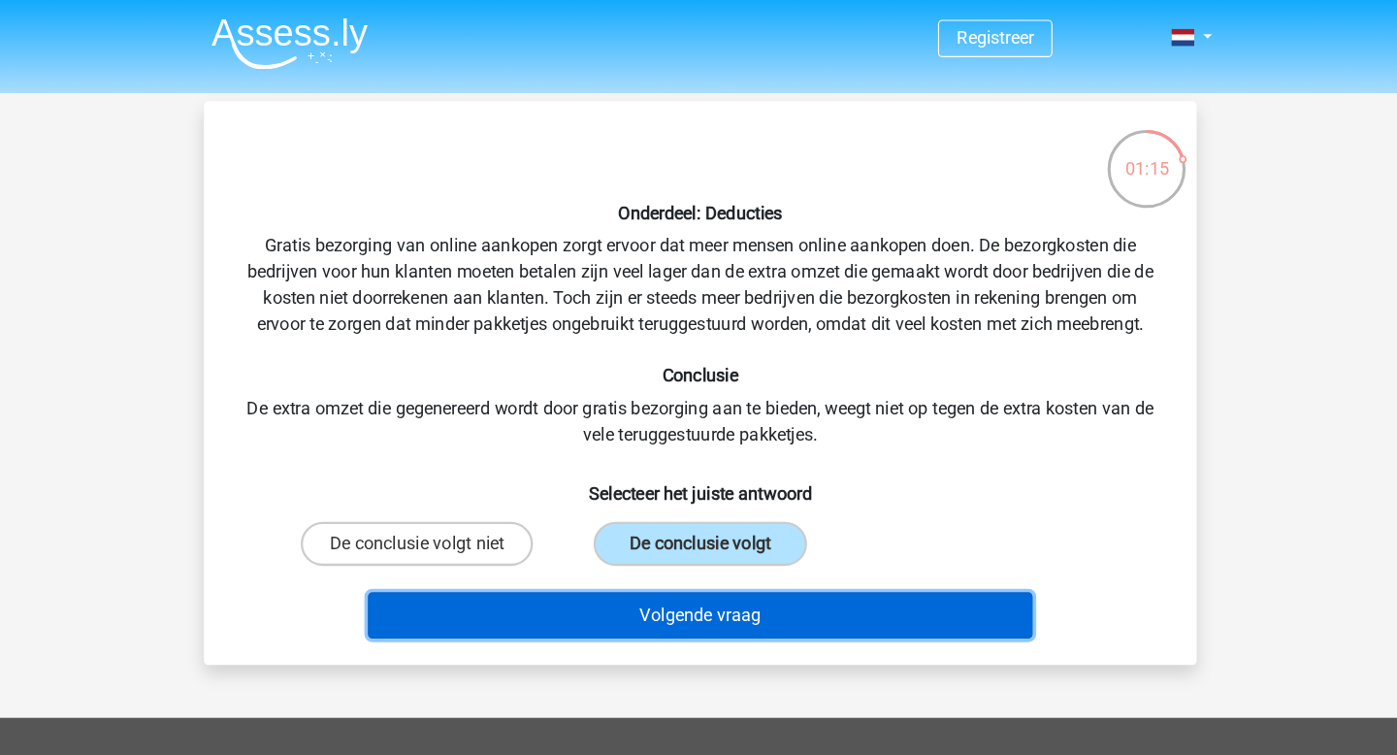
click at [742, 542] on button "Volgende vraag" at bounding box center [699, 542] width 587 height 41
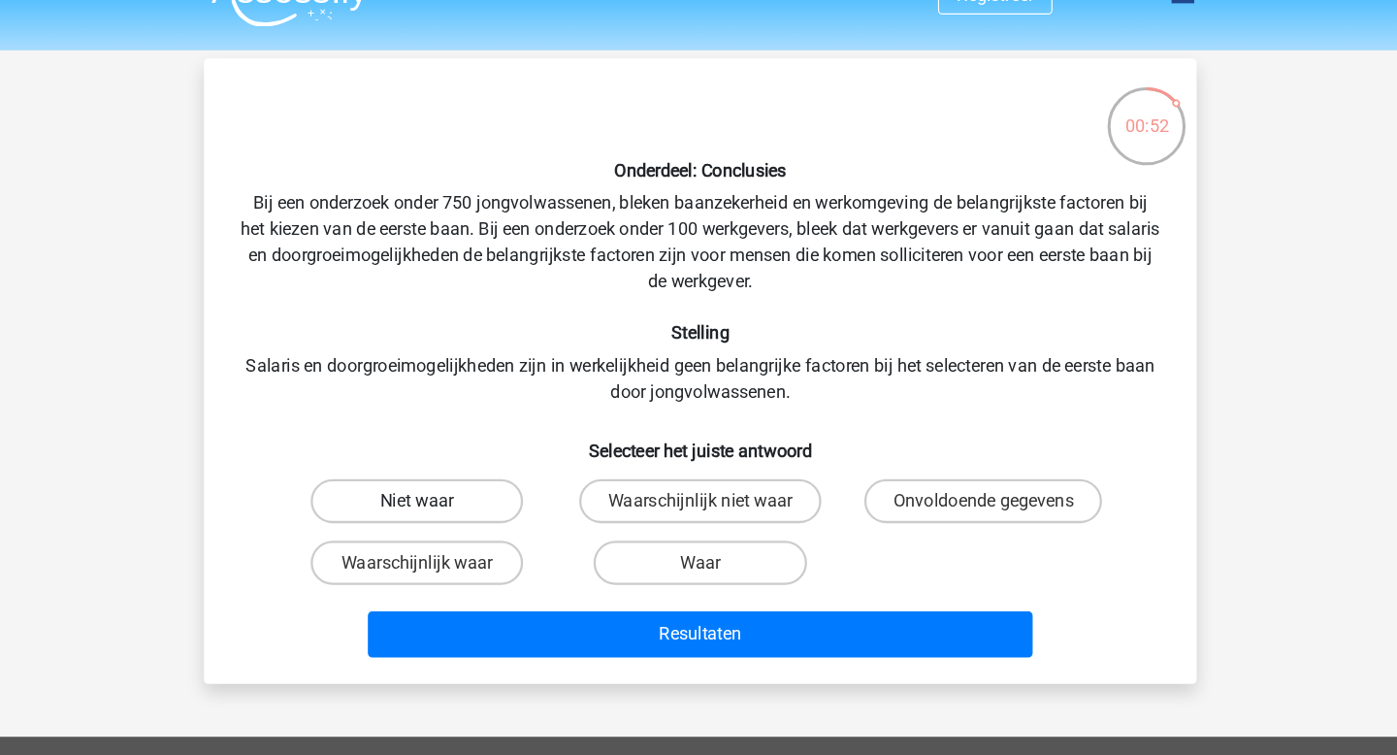
click at [462, 466] on label "Niet waar" at bounding box center [448, 479] width 187 height 39
click at [462, 479] on input "Niet waar" at bounding box center [455, 485] width 13 height 13
radio input "true"
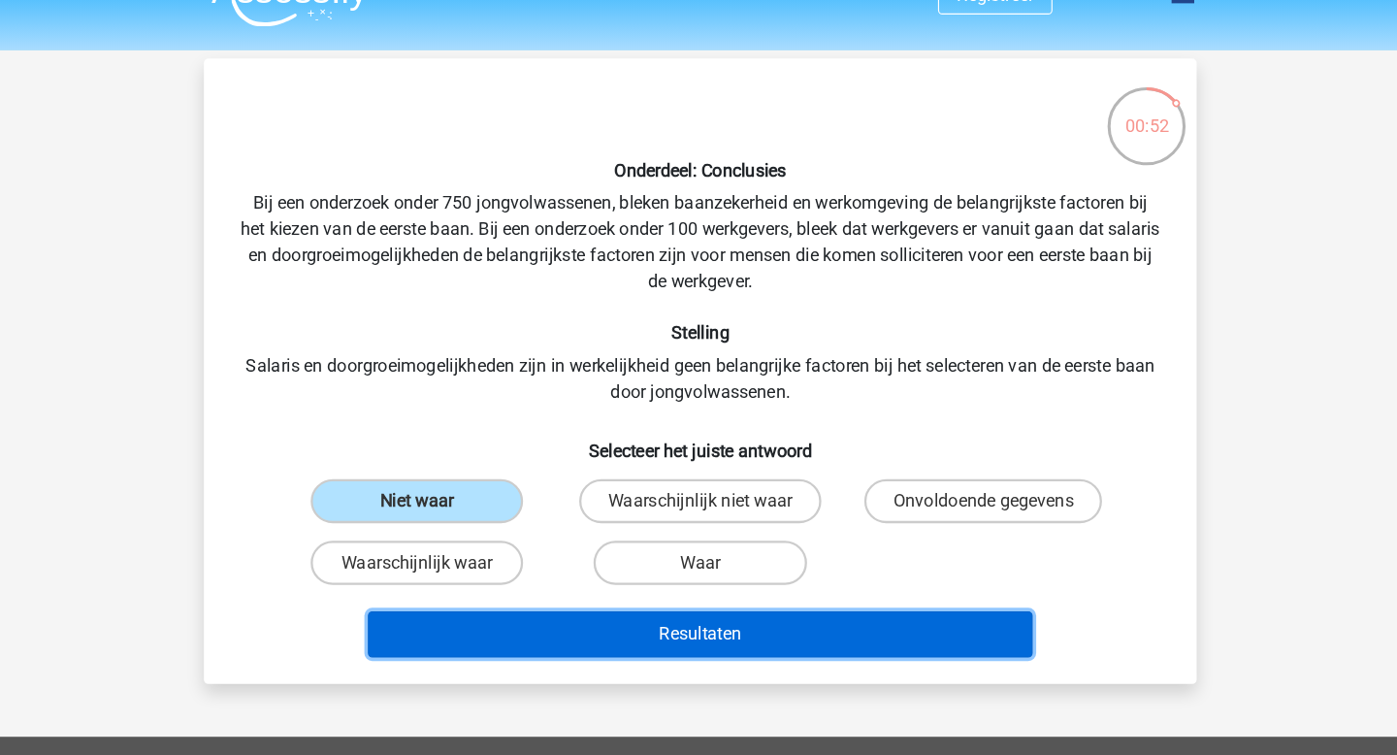
click at [647, 602] on button "Resultaten" at bounding box center [699, 596] width 587 height 41
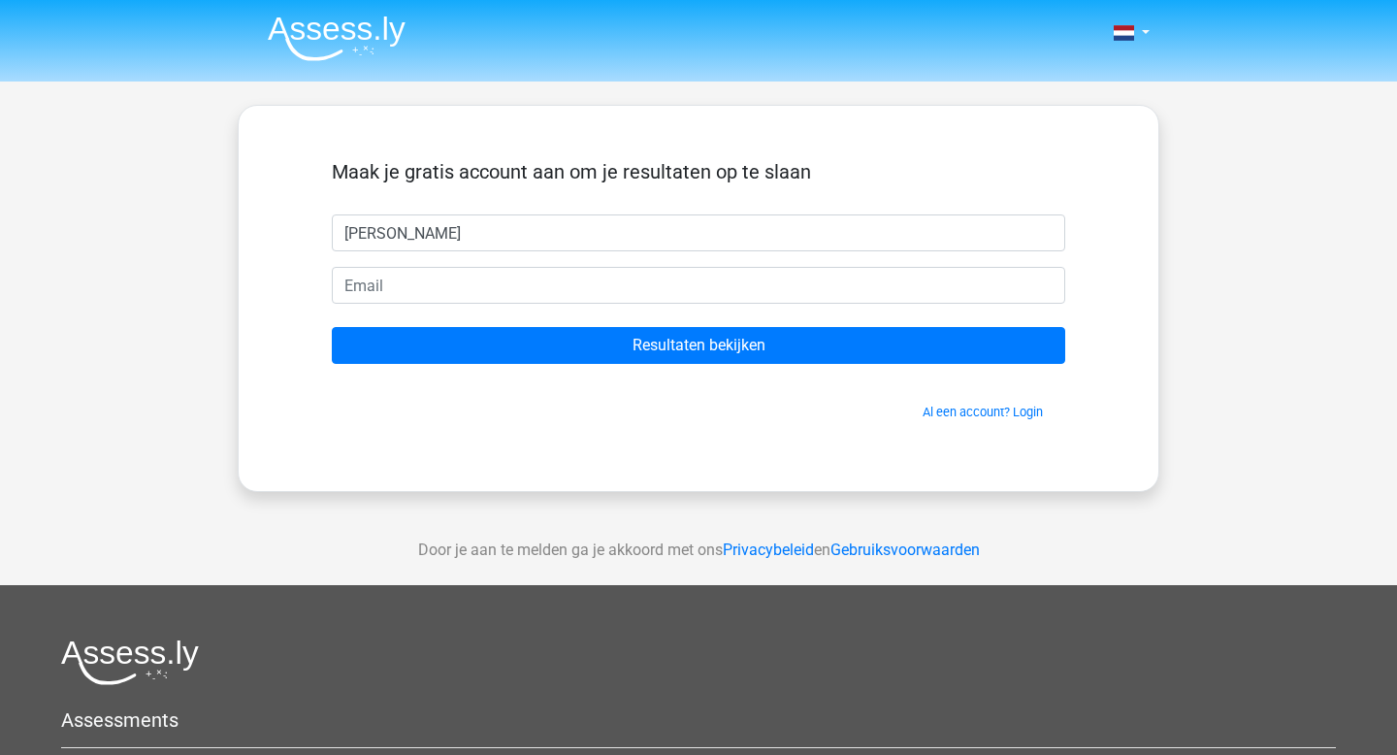
type input "[PERSON_NAME]"
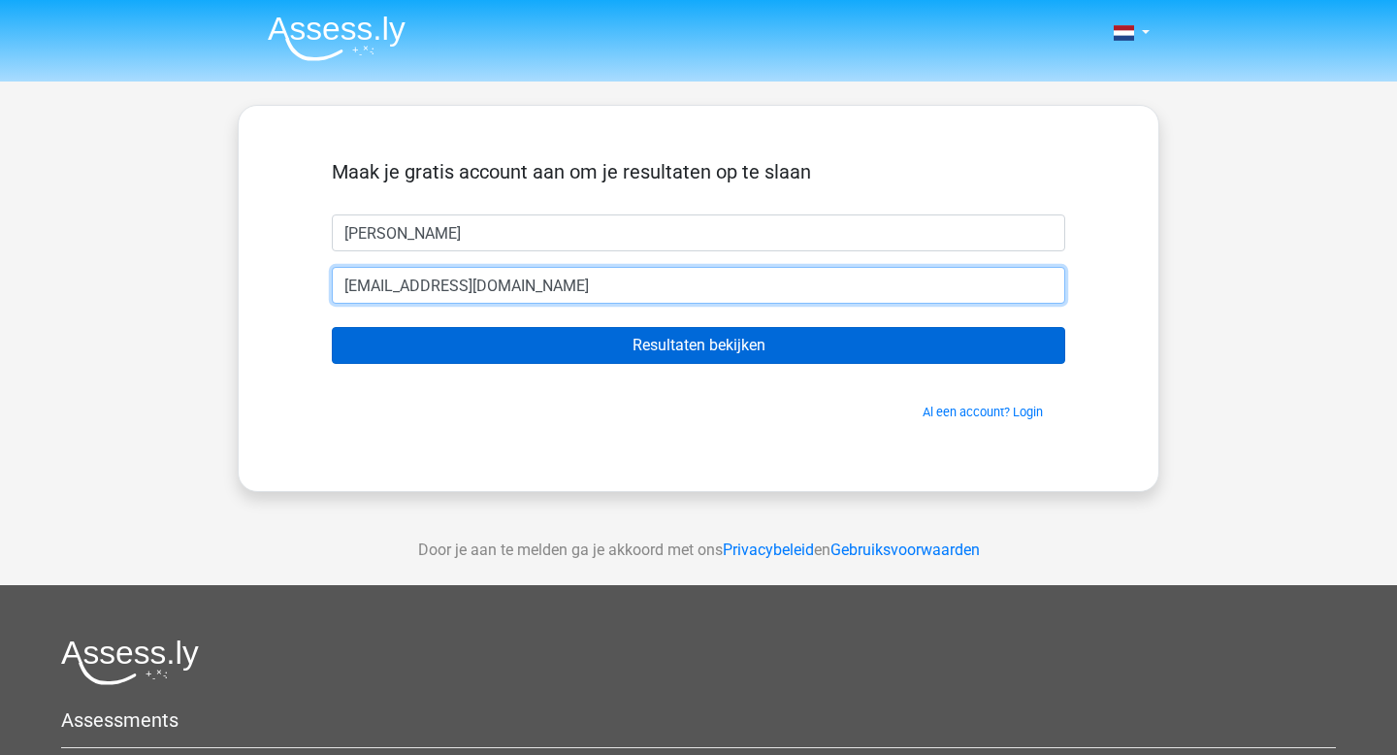
type input "[EMAIL_ADDRESS][DOMAIN_NAME]"
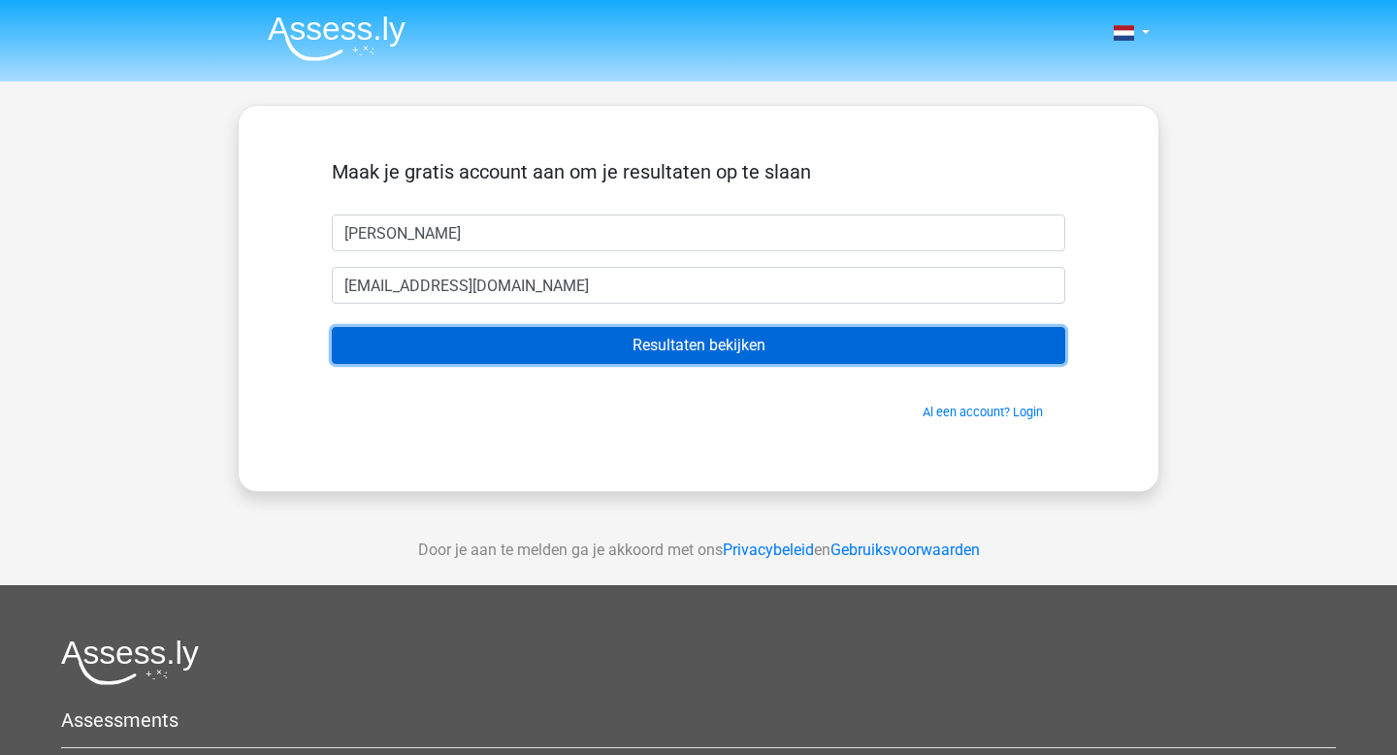
click at [739, 359] on input "Resultaten bekijken" at bounding box center [699, 345] width 734 height 37
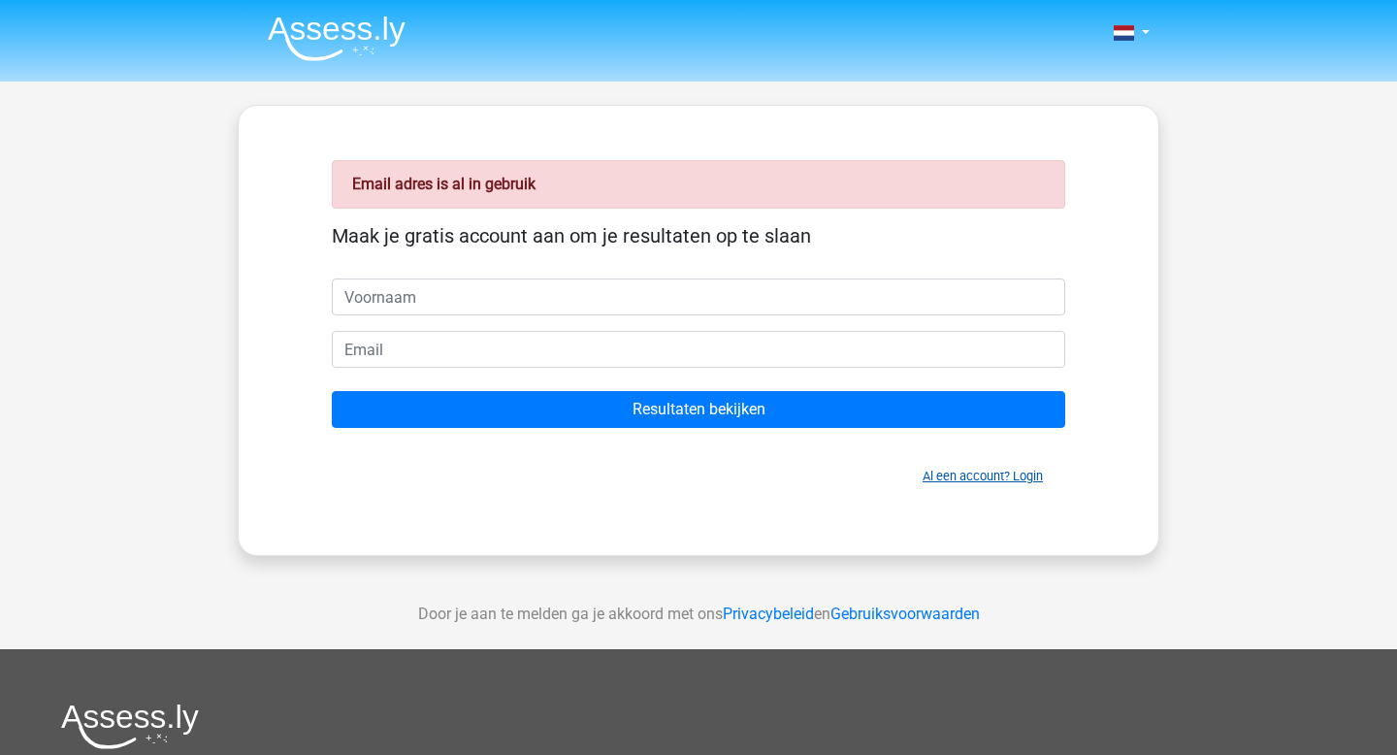
click at [949, 469] on link "Al een account? Login" at bounding box center [983, 476] width 120 height 15
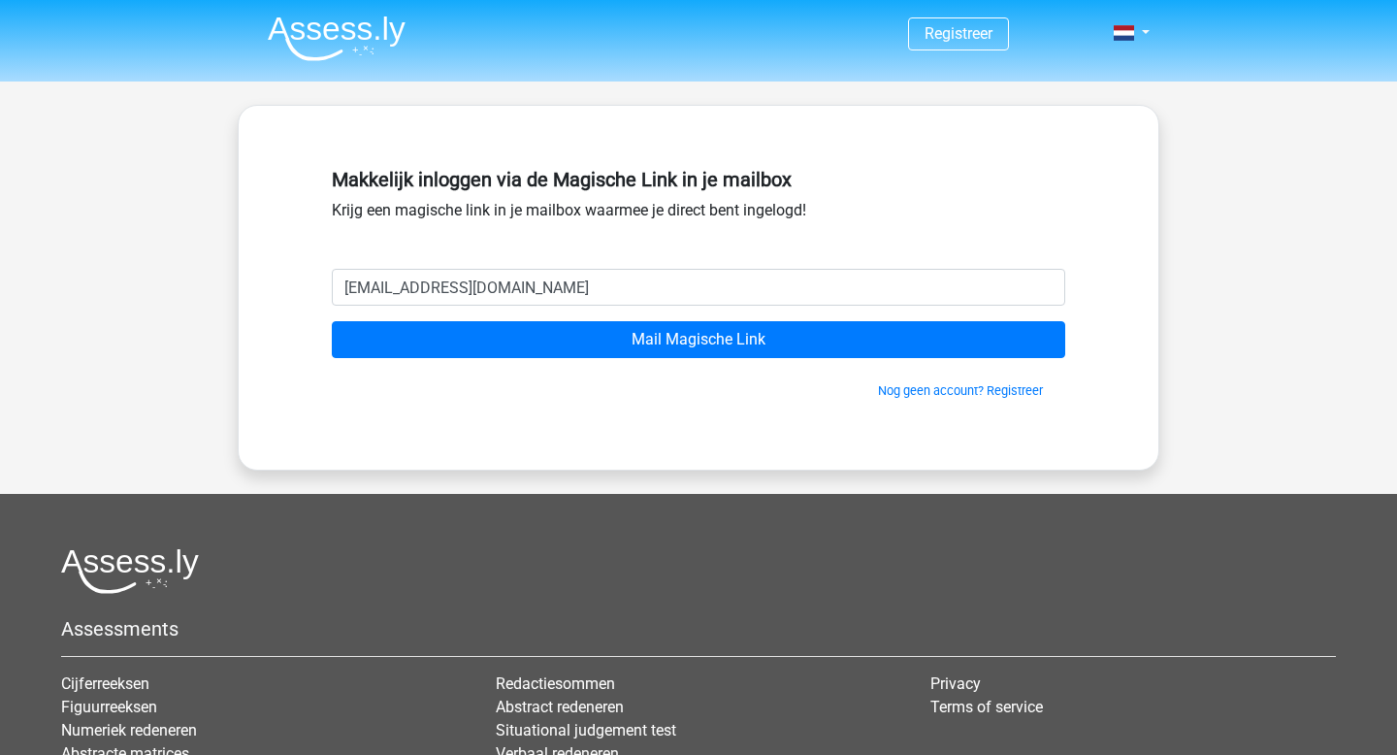
type input "sheilaguhathakurta@gmail.com"
click at [332, 321] on input "Mail Magische Link" at bounding box center [699, 339] width 734 height 37
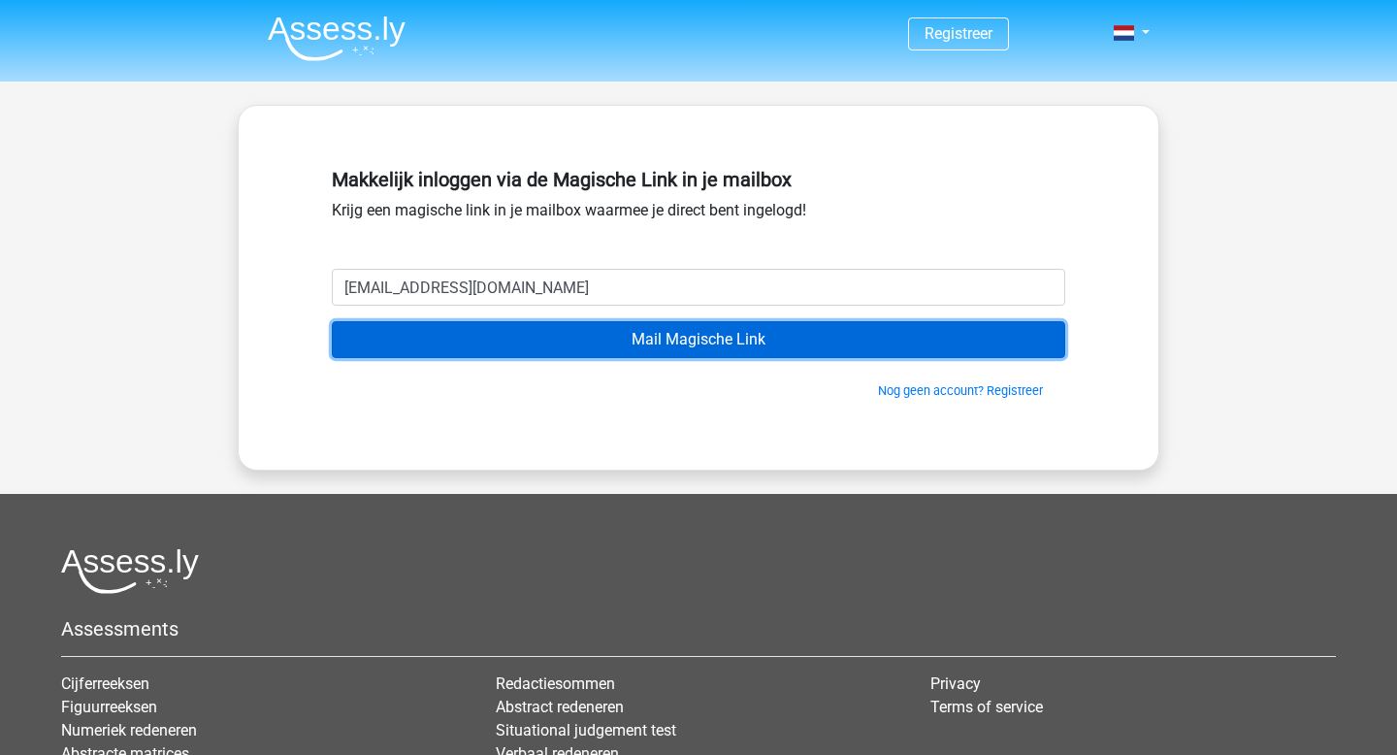
click at [575, 351] on input "Mail Magische Link" at bounding box center [699, 339] width 734 height 37
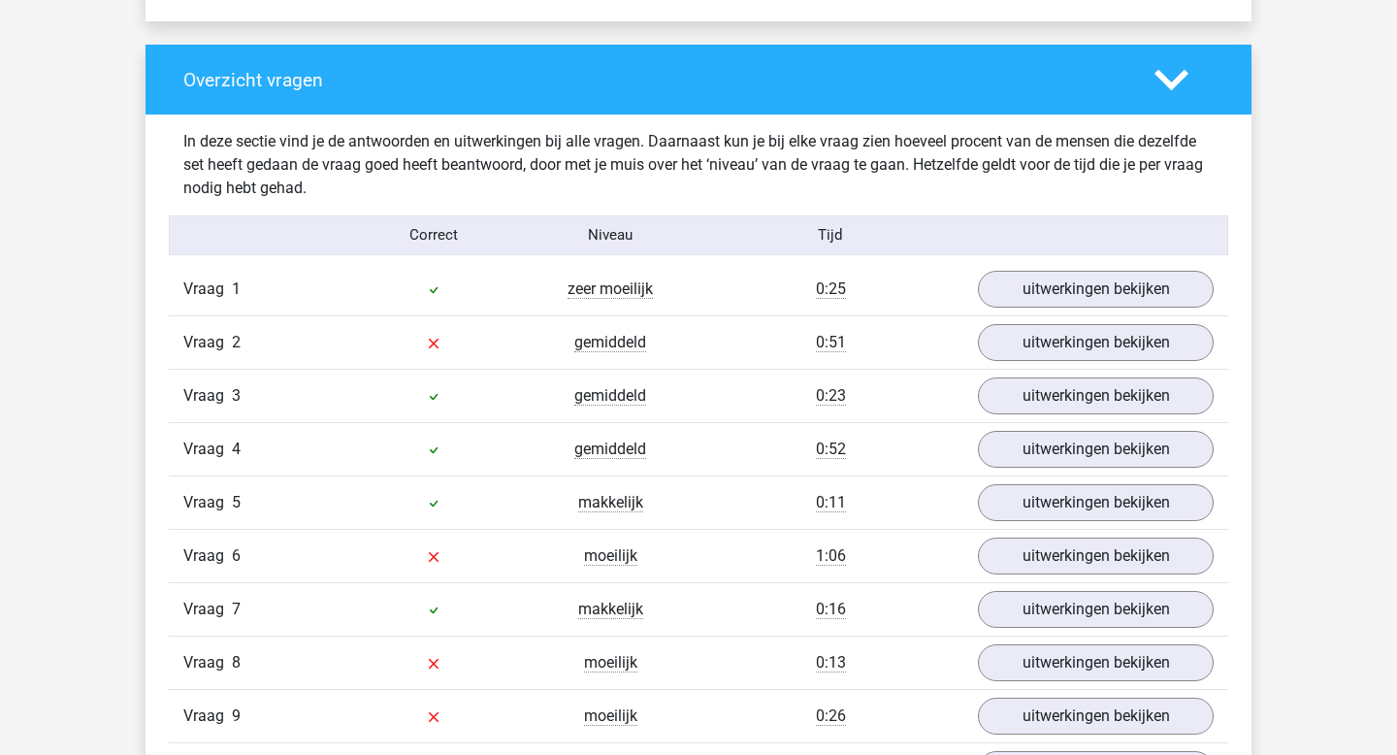
scroll to position [1517, 0]
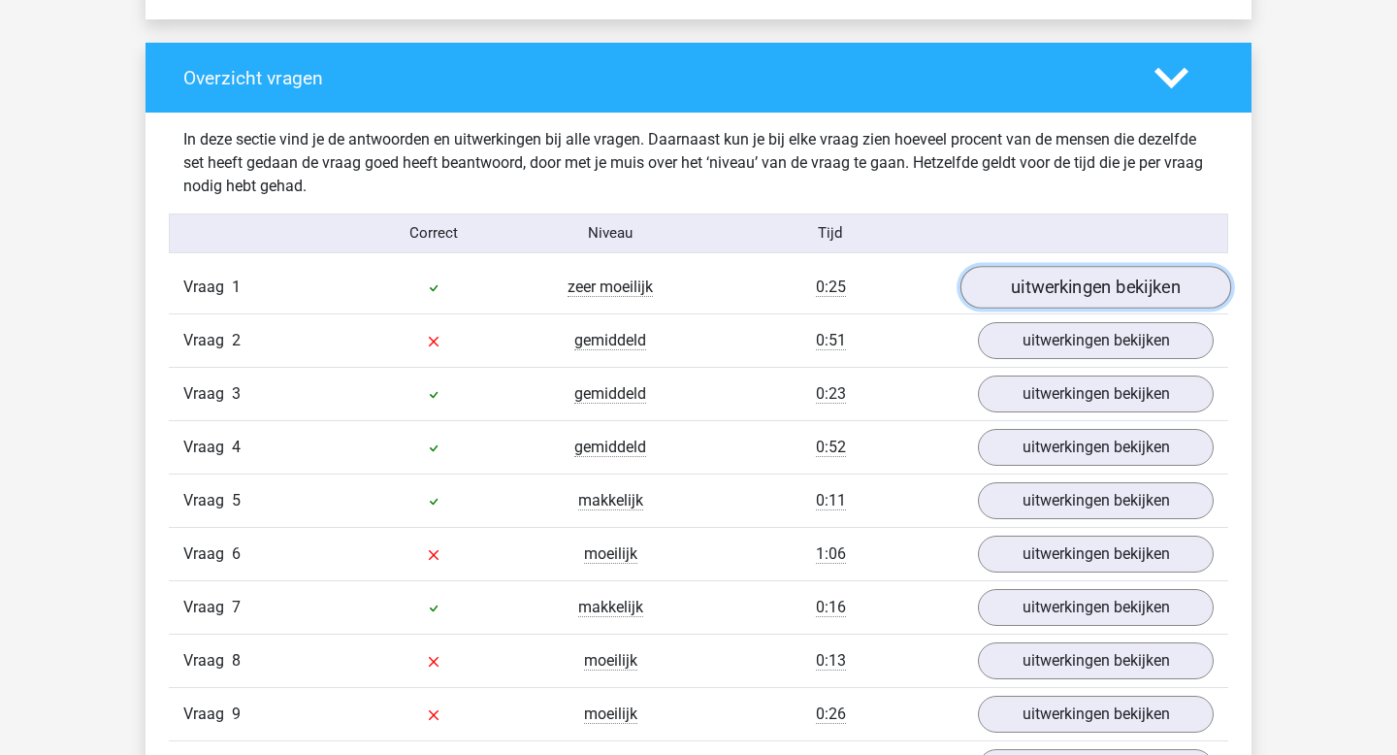
click at [1000, 282] on link "uitwerkingen bekijken" at bounding box center [1096, 287] width 271 height 43
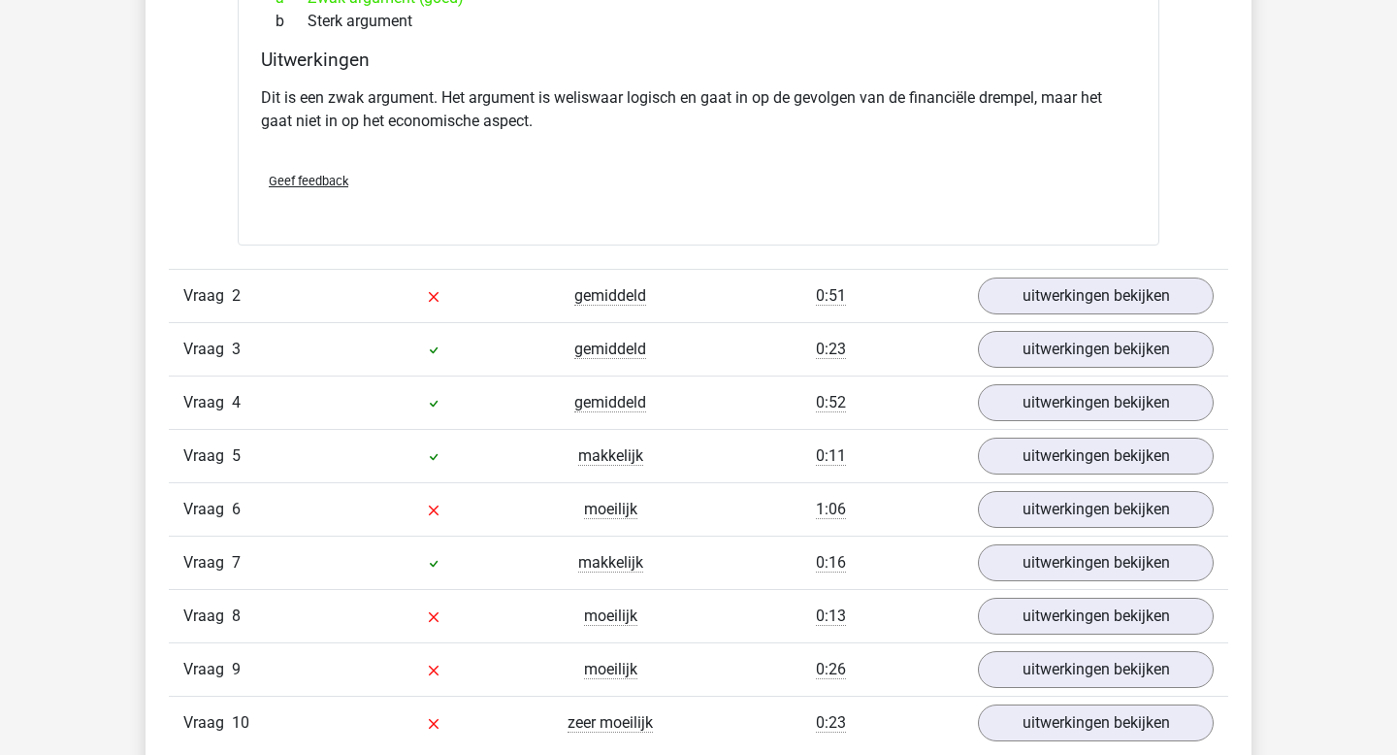
scroll to position [2289, 0]
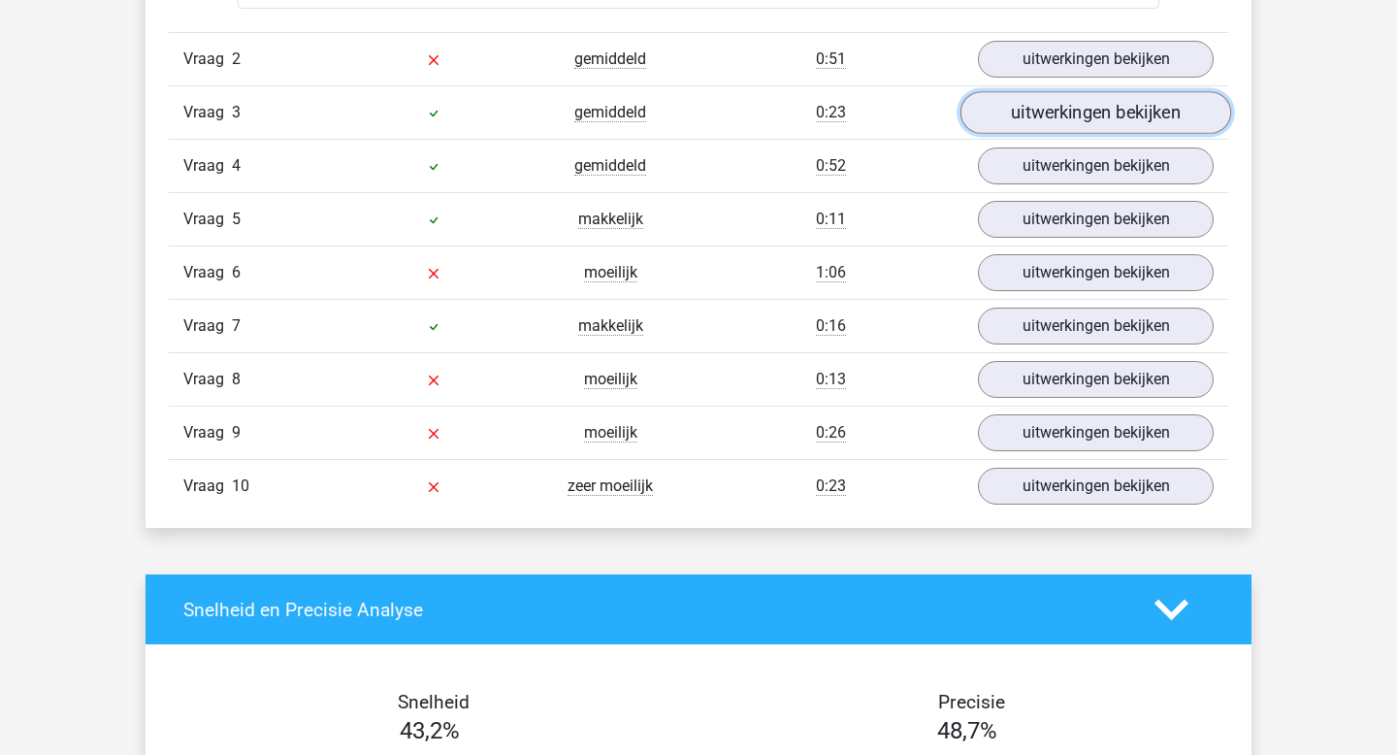
click at [1052, 100] on link "uitwerkingen bekijken" at bounding box center [1096, 113] width 271 height 43
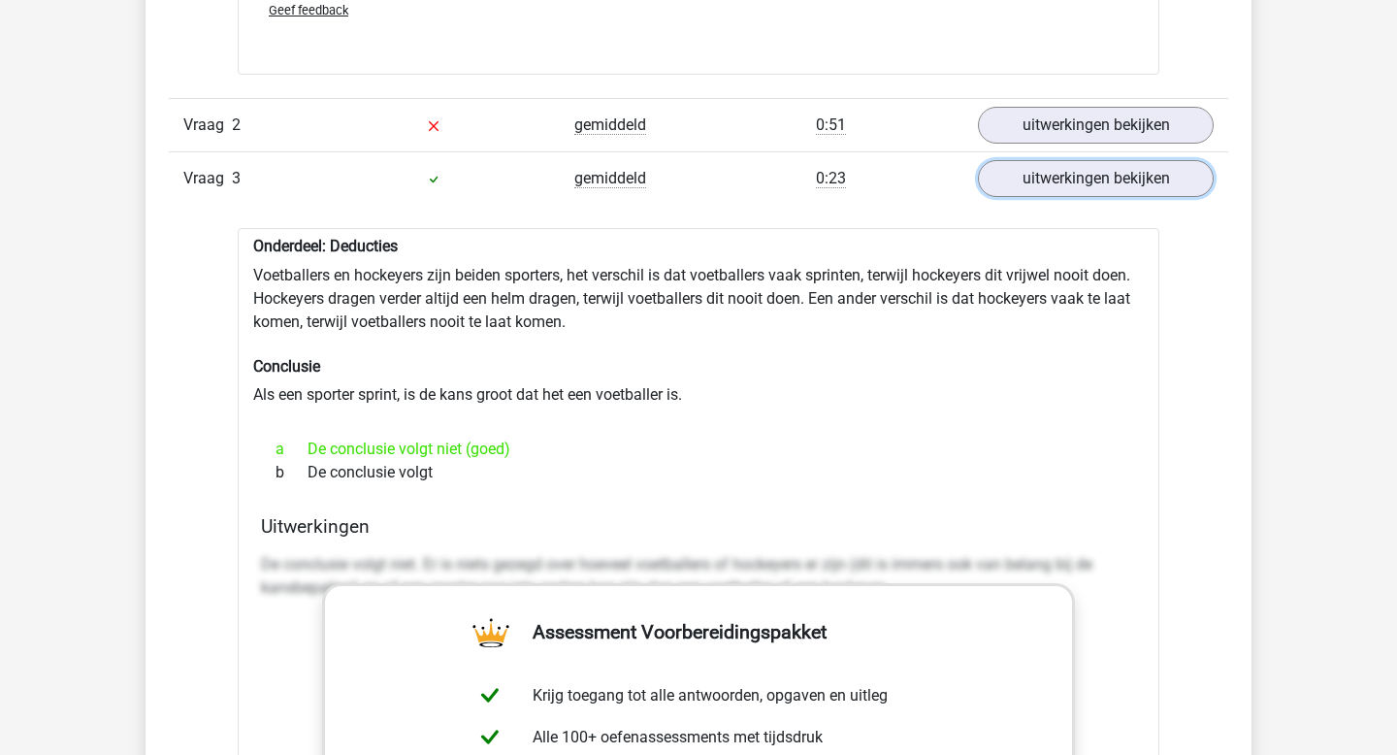
scroll to position [2219, 0]
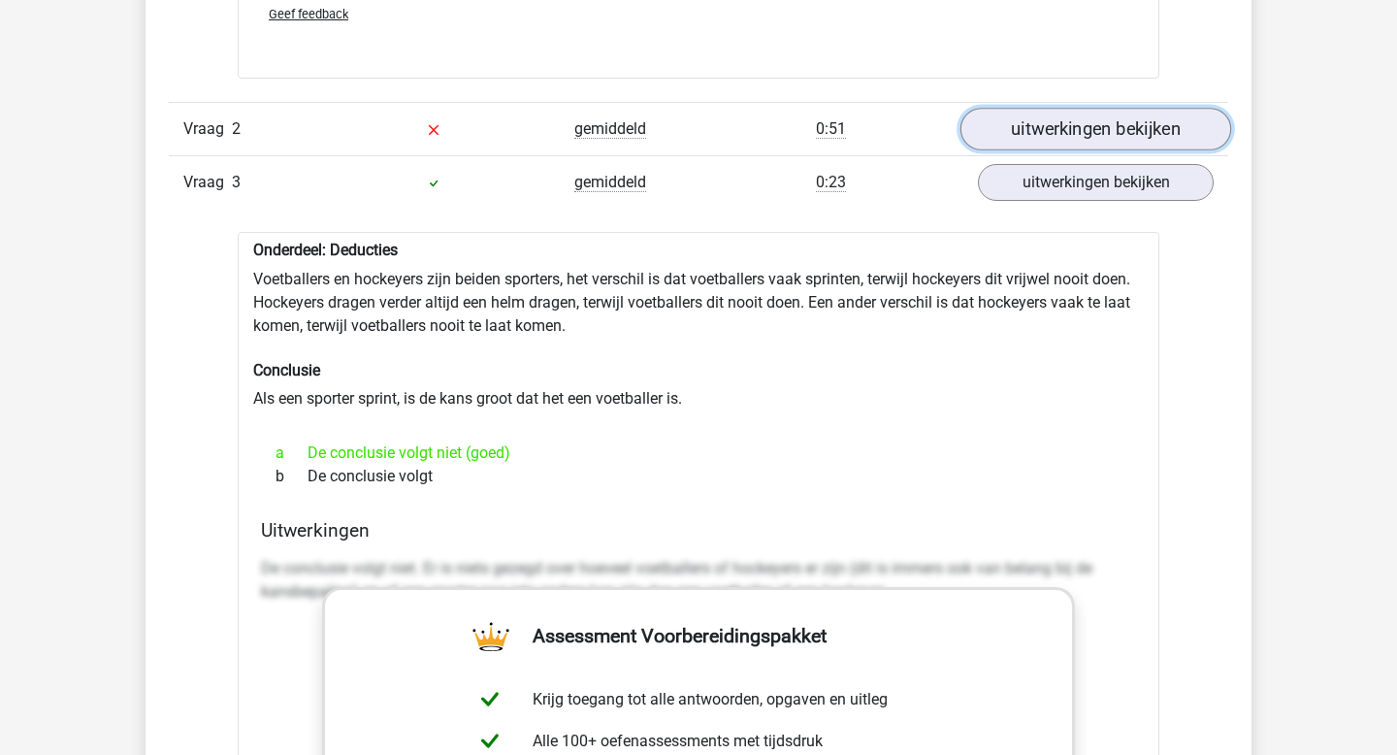
click at [1018, 132] on link "uitwerkingen bekijken" at bounding box center [1096, 130] width 271 height 43
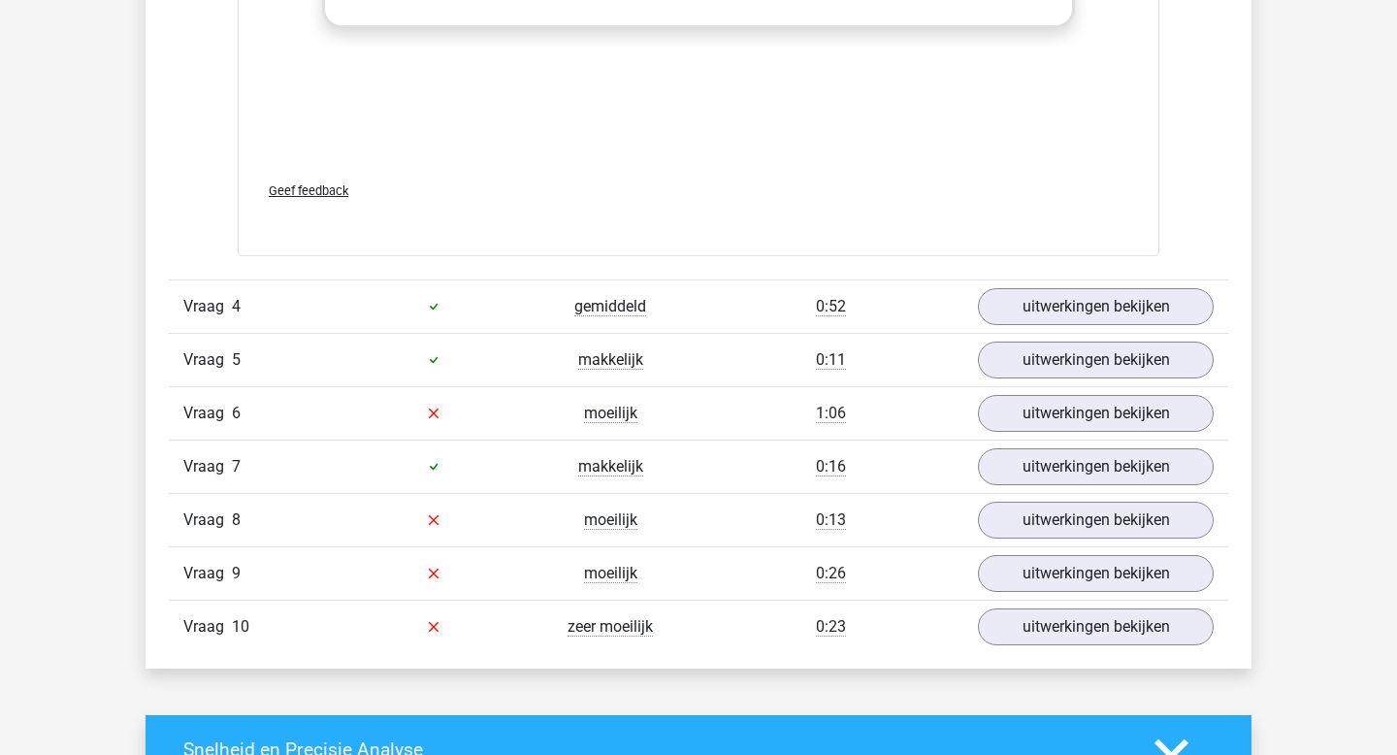
scroll to position [3930, 0]
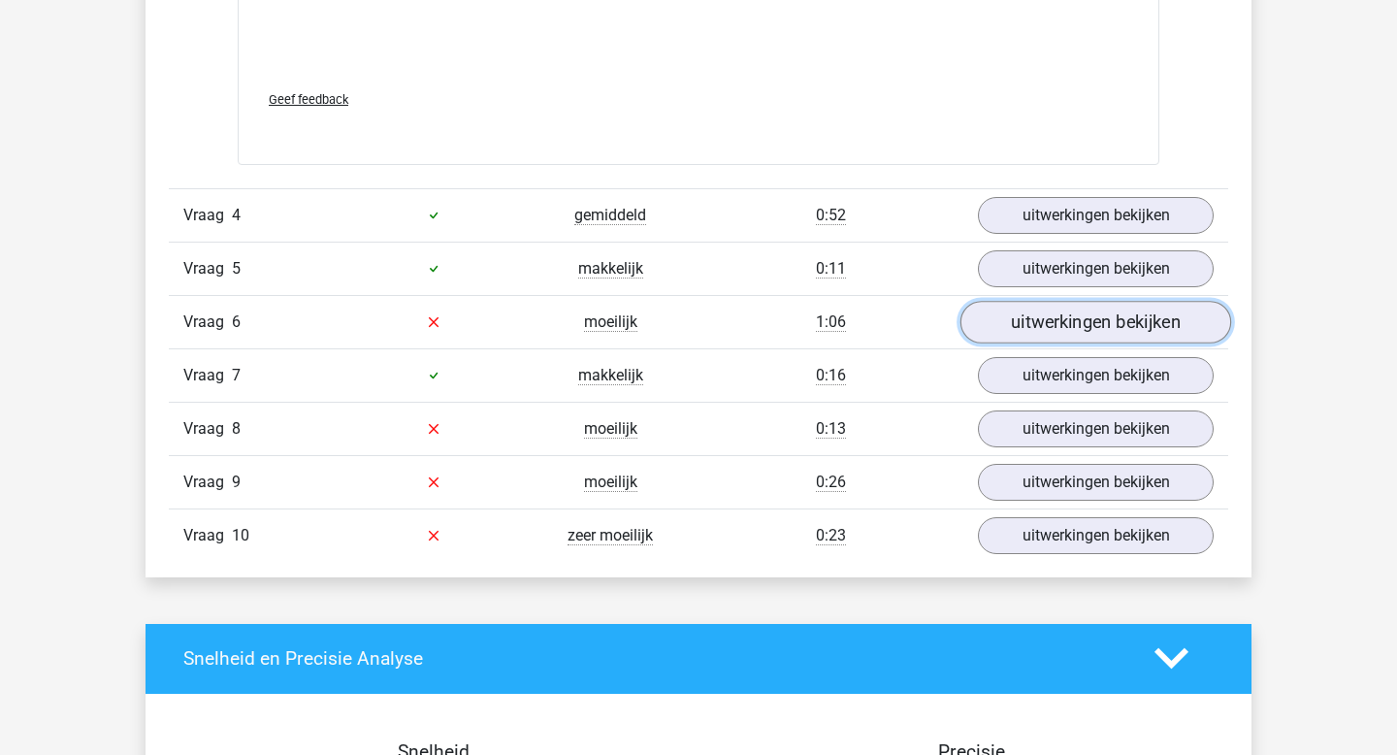
click at [1054, 331] on link "uitwerkingen bekijken" at bounding box center [1096, 322] width 271 height 43
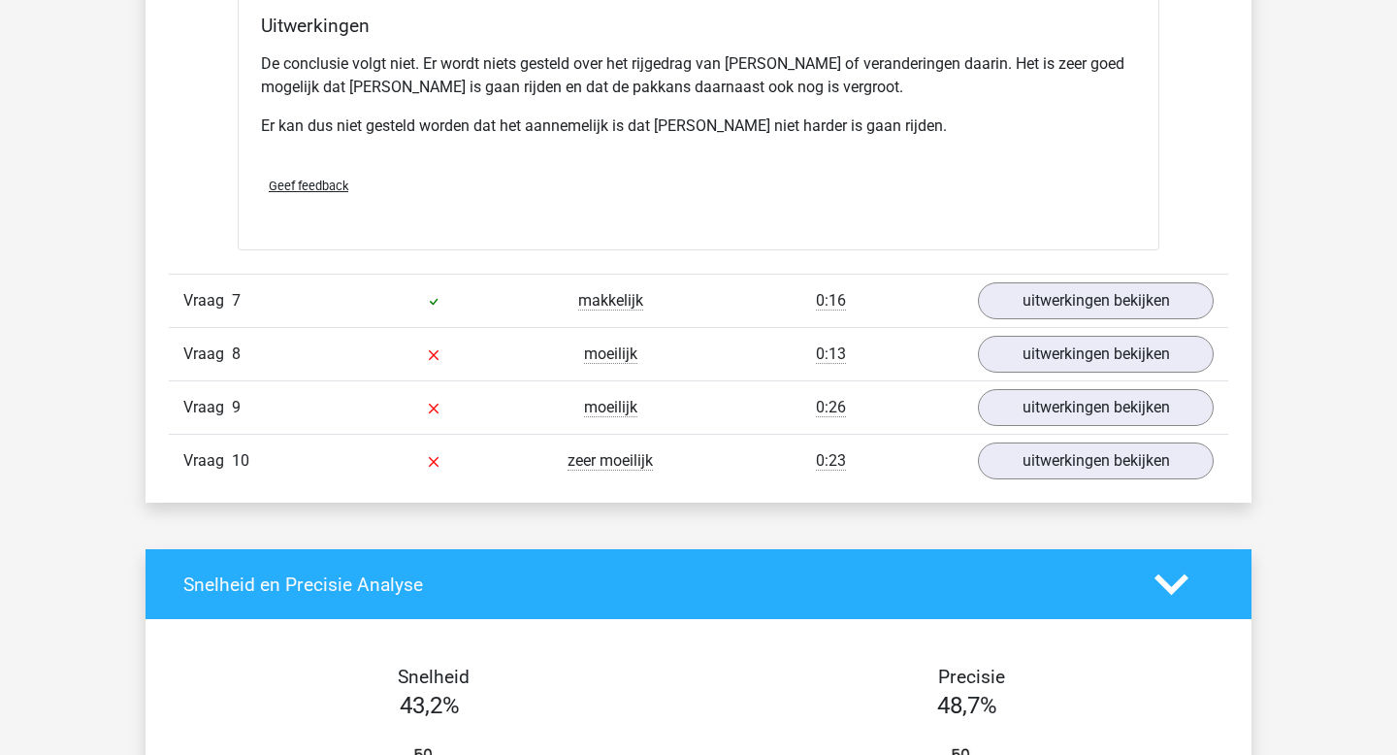
scroll to position [4649, 0]
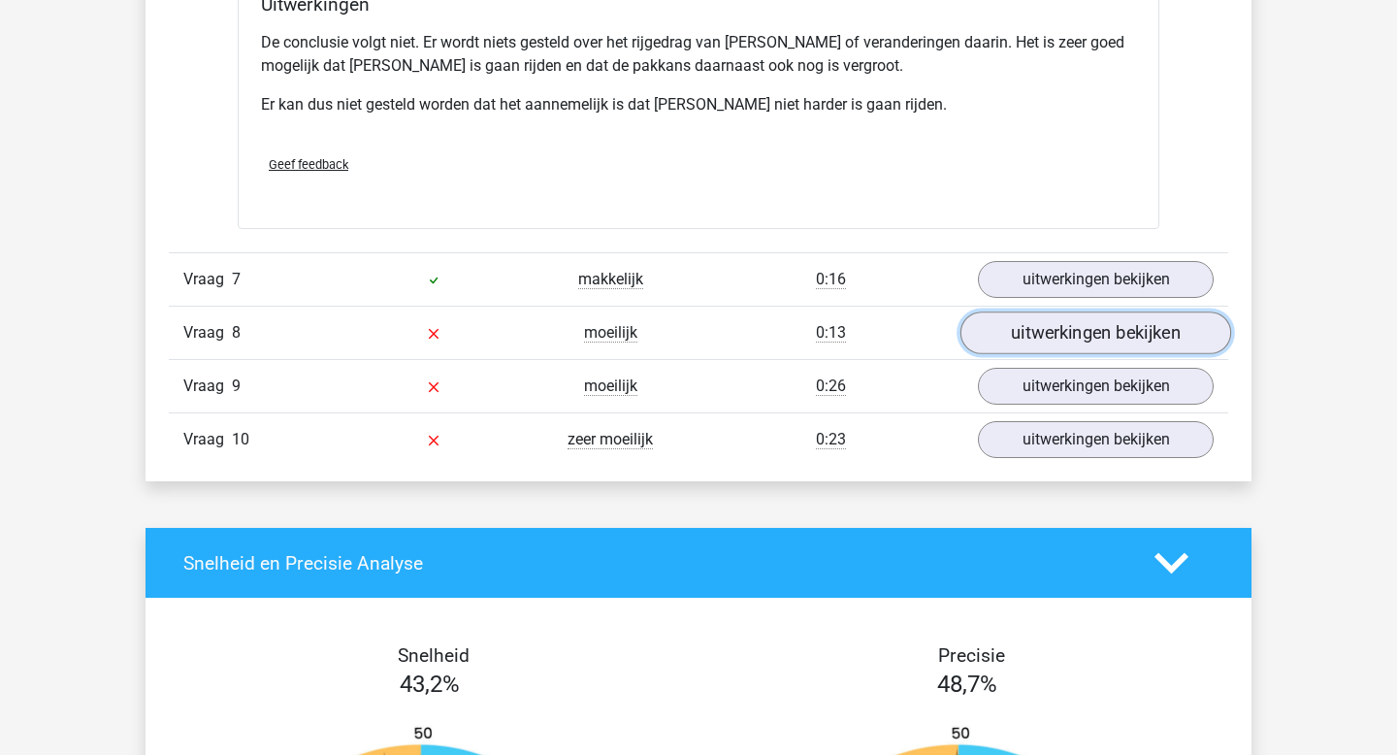
click at [1049, 312] on link "uitwerkingen bekijken" at bounding box center [1096, 333] width 271 height 43
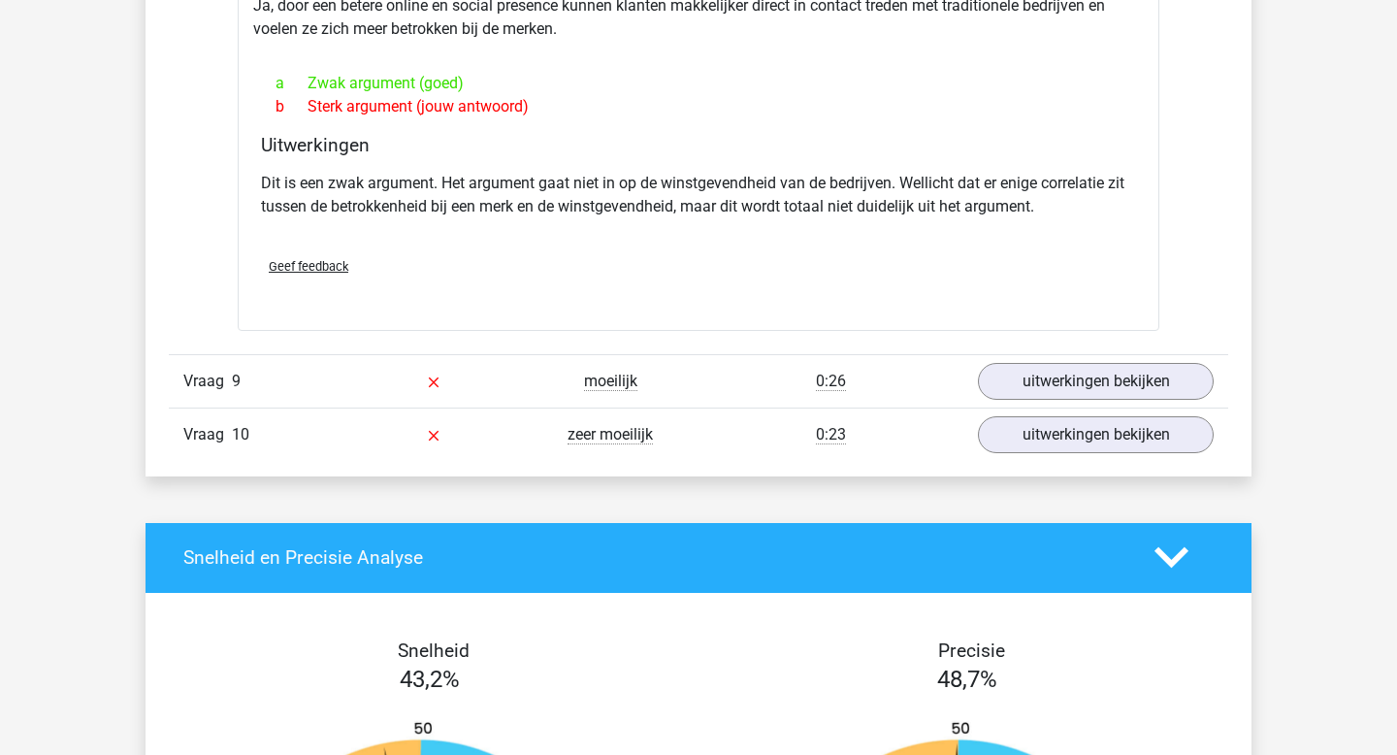
scroll to position [5173, 0]
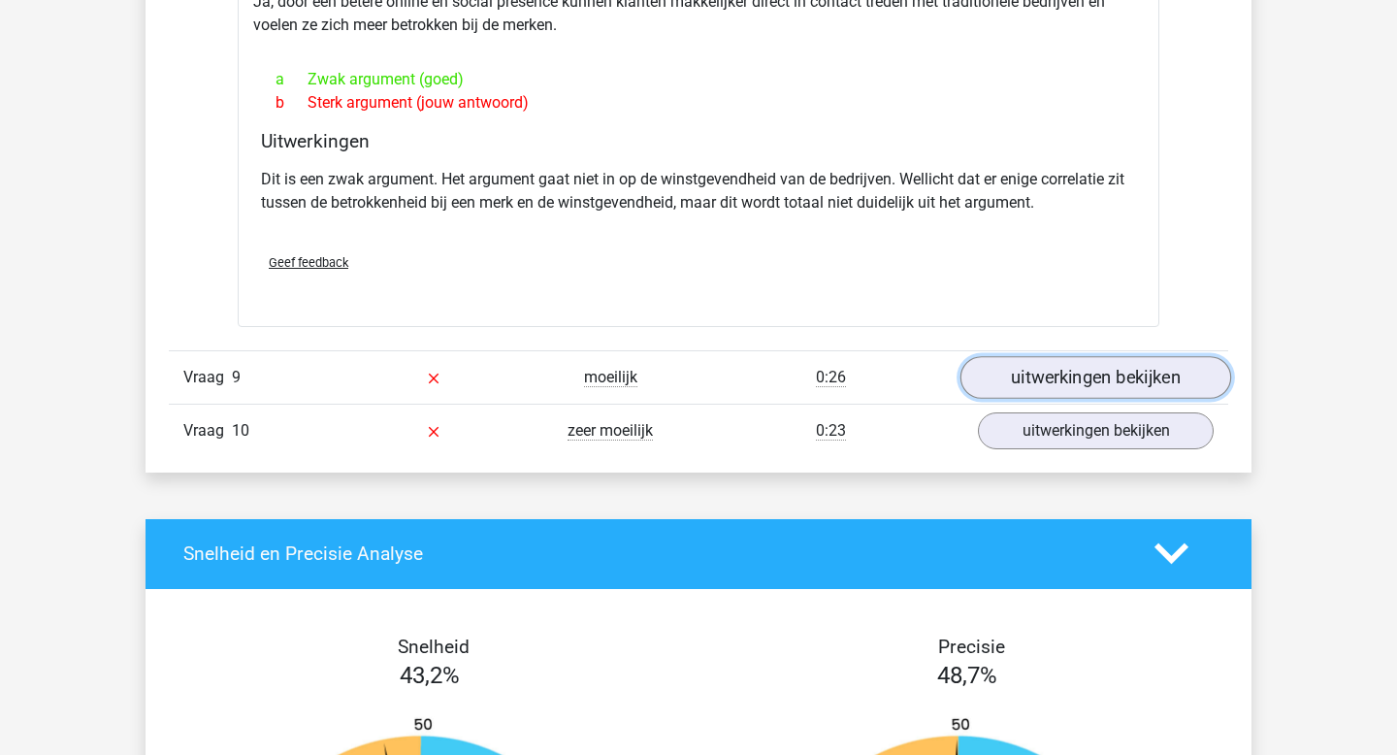
click at [1044, 356] on link "uitwerkingen bekijken" at bounding box center [1096, 377] width 271 height 43
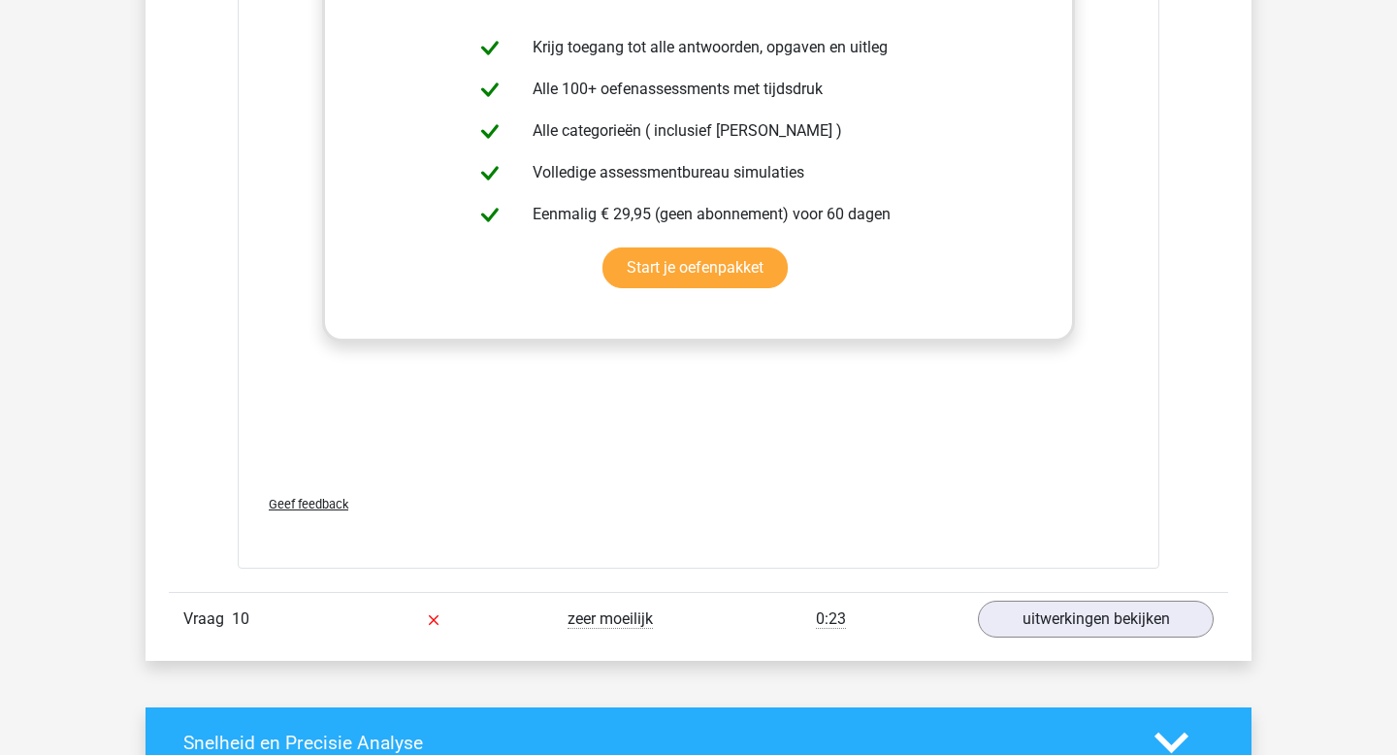
scroll to position [6351, 0]
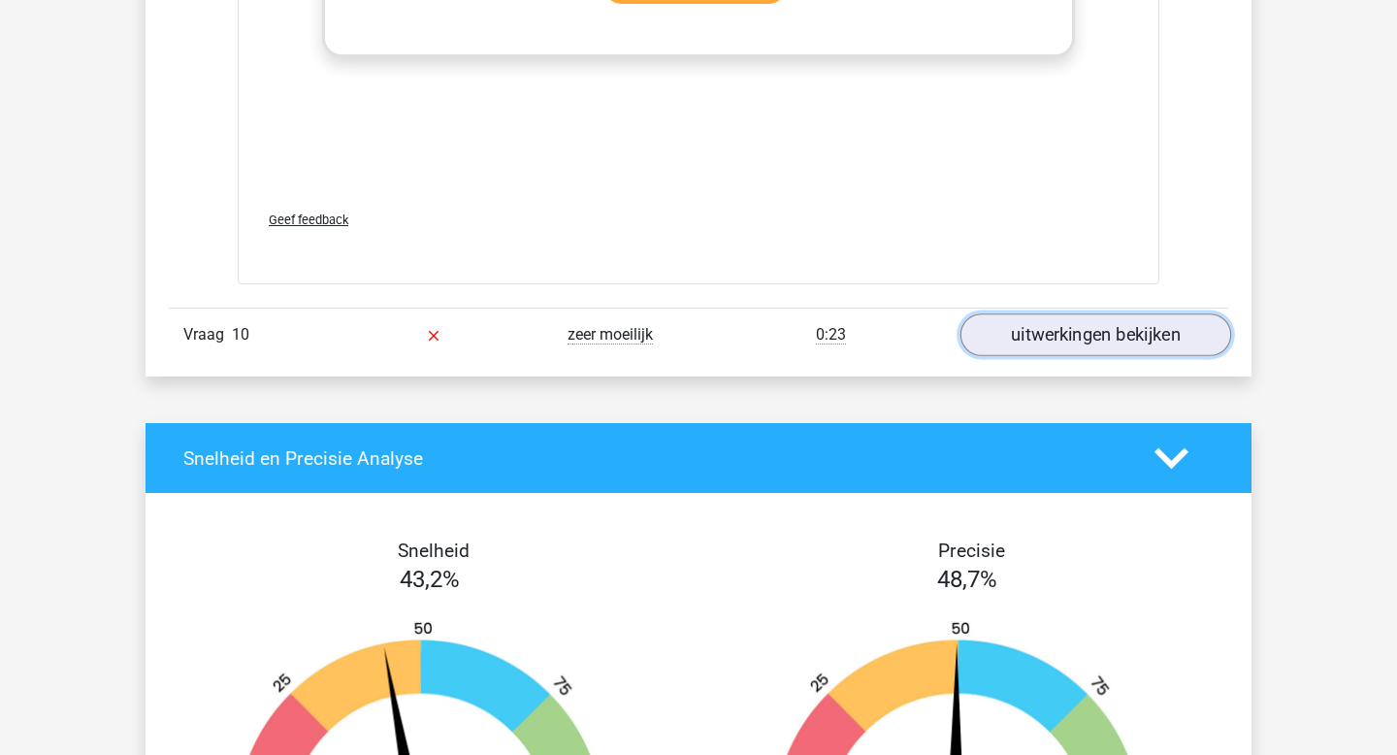
click at [1069, 314] on link "uitwerkingen bekijken" at bounding box center [1096, 335] width 271 height 43
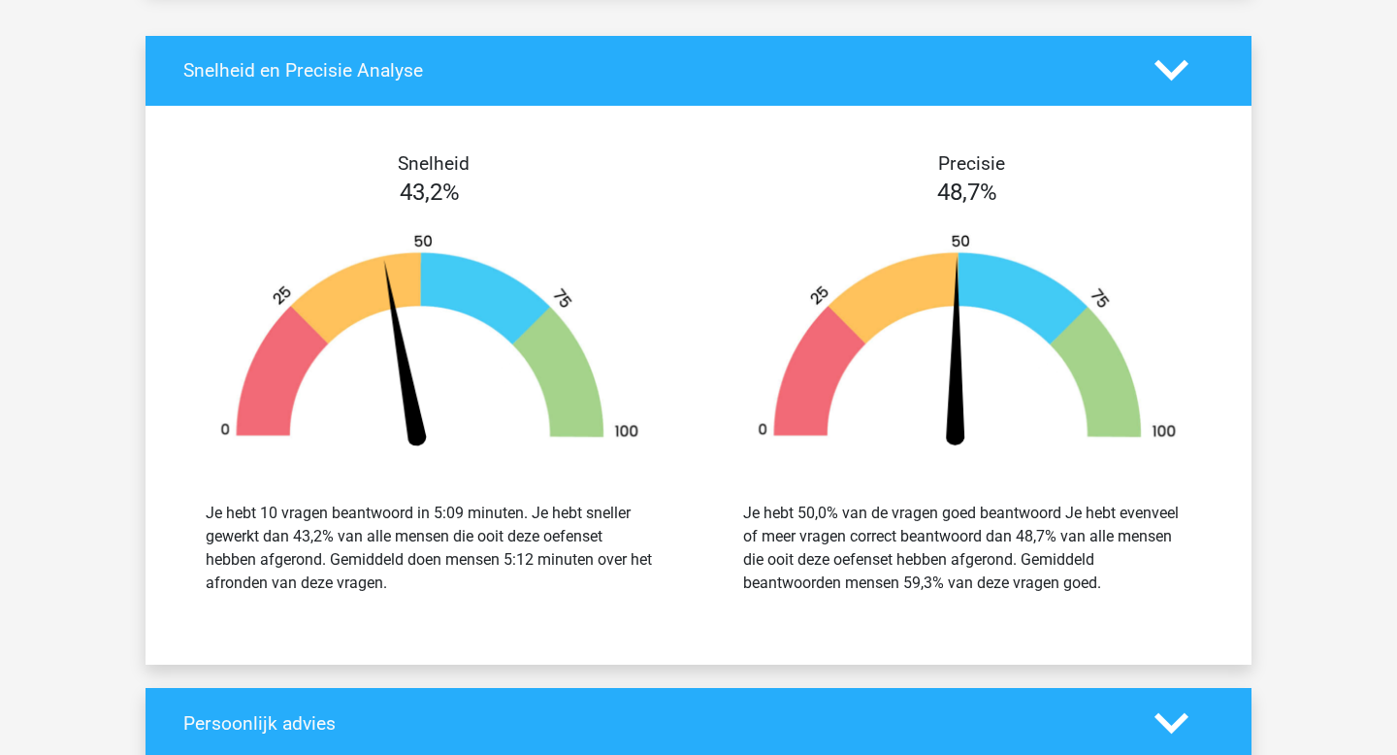
scroll to position [7958, 0]
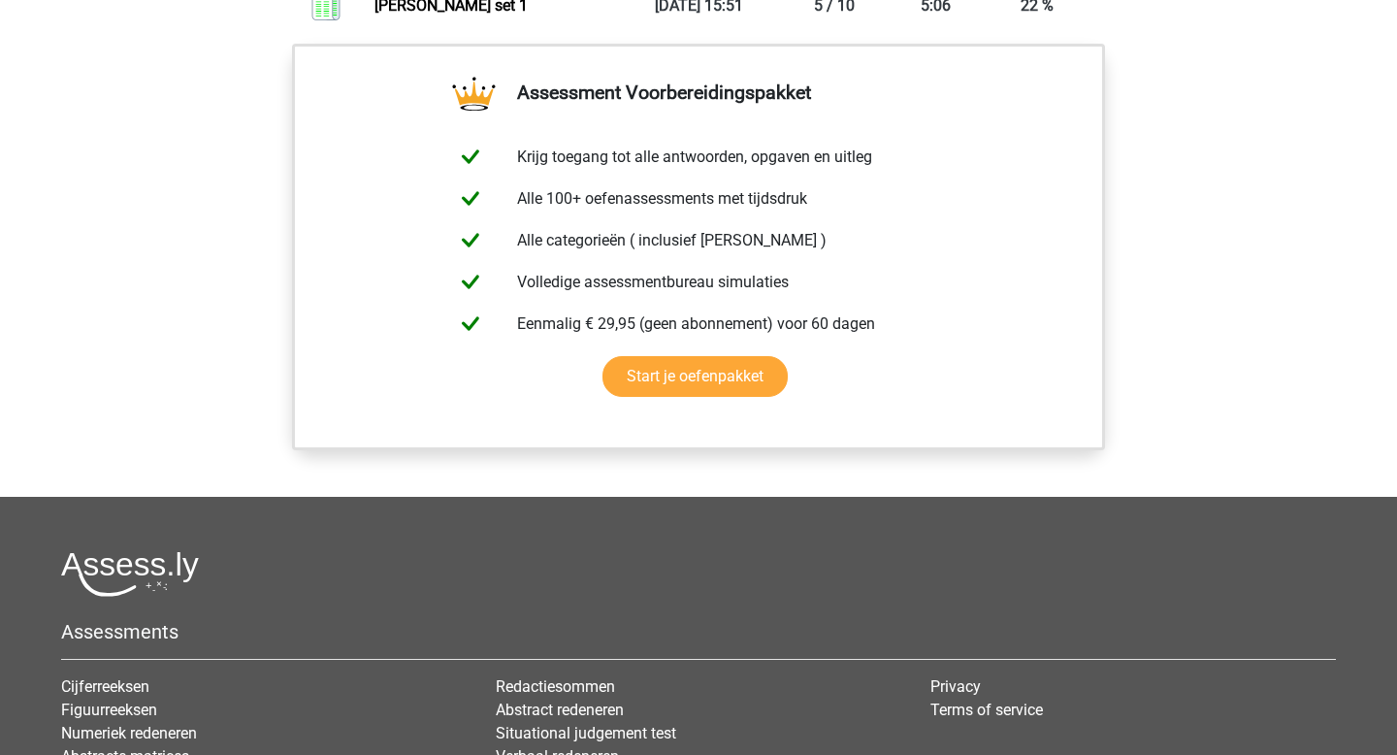
scroll to position [1822, 0]
